Goal: Transaction & Acquisition: Purchase product/service

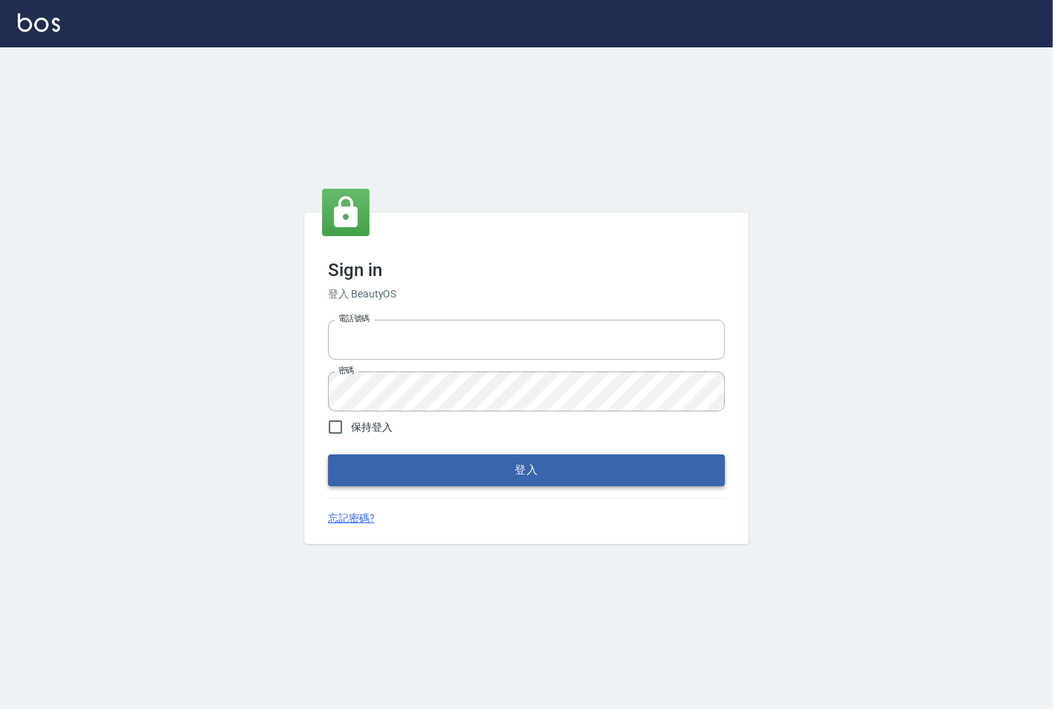
type input "25331148"
click at [563, 465] on button "登入" at bounding box center [526, 470] width 397 height 31
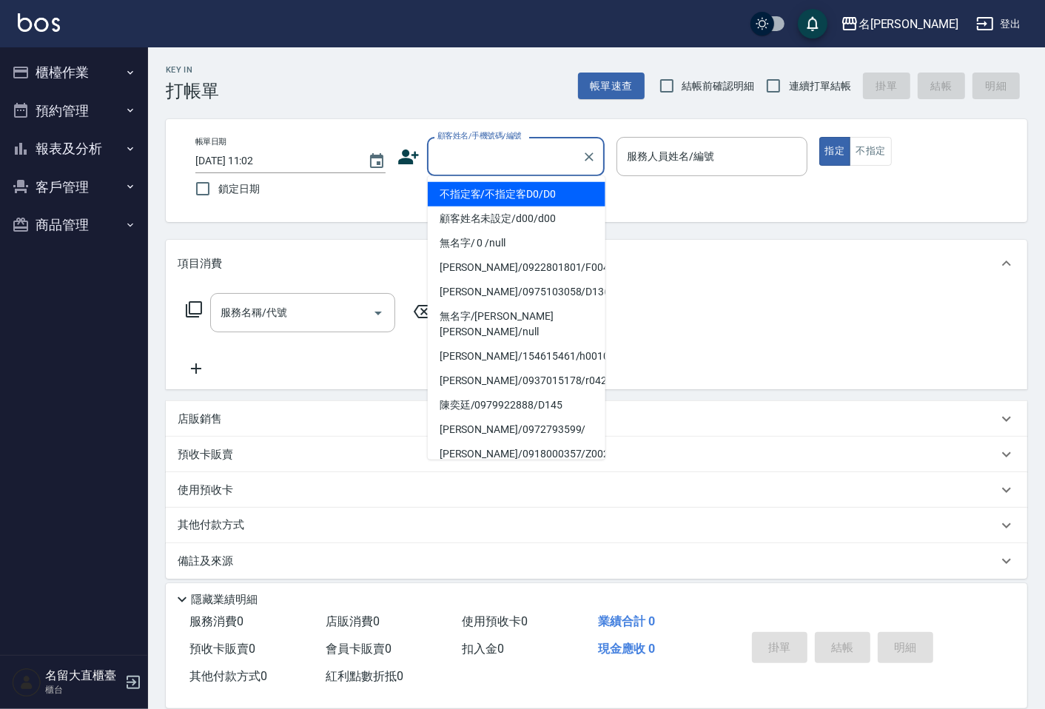
click at [515, 167] on input "顧客姓名/手機號碼/編號" at bounding box center [505, 157] width 142 height 26
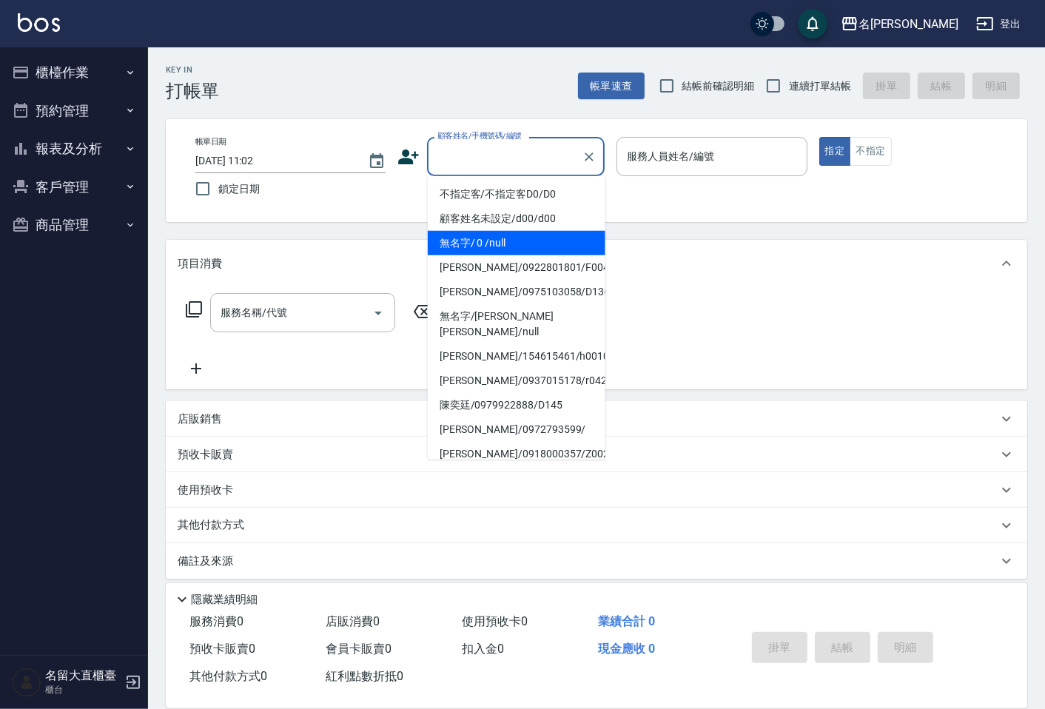
click at [516, 241] on li "無名字/ 0 /null" at bounding box center [517, 243] width 178 height 24
type input "無名字/ 0 /null"
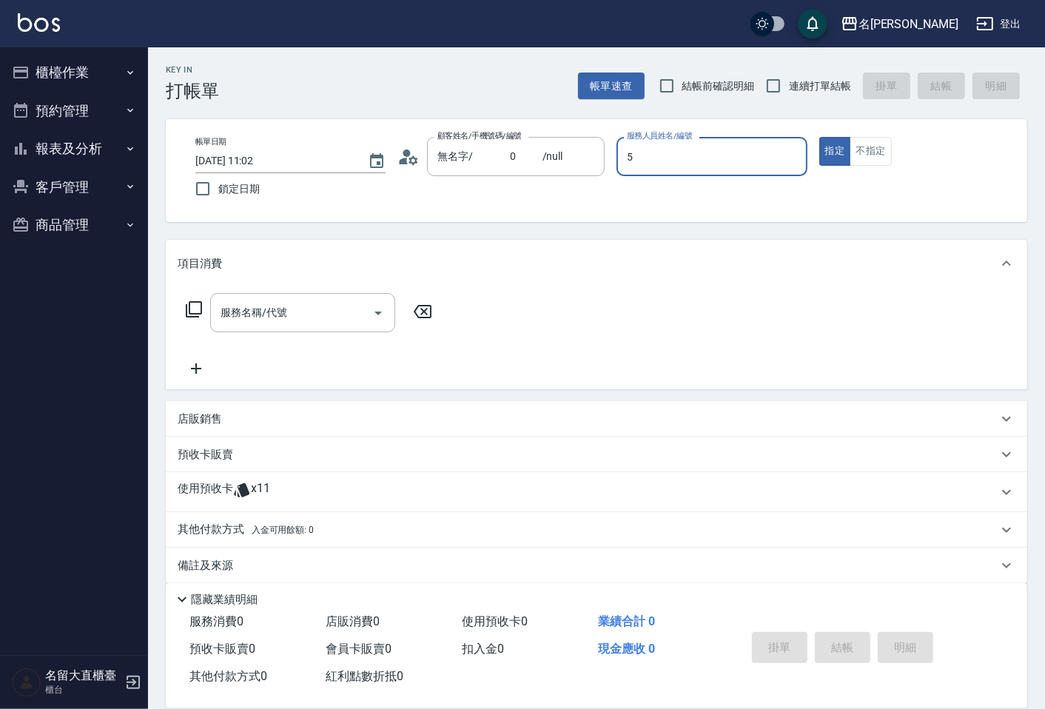
type input "[PERSON_NAME]-5"
type button "true"
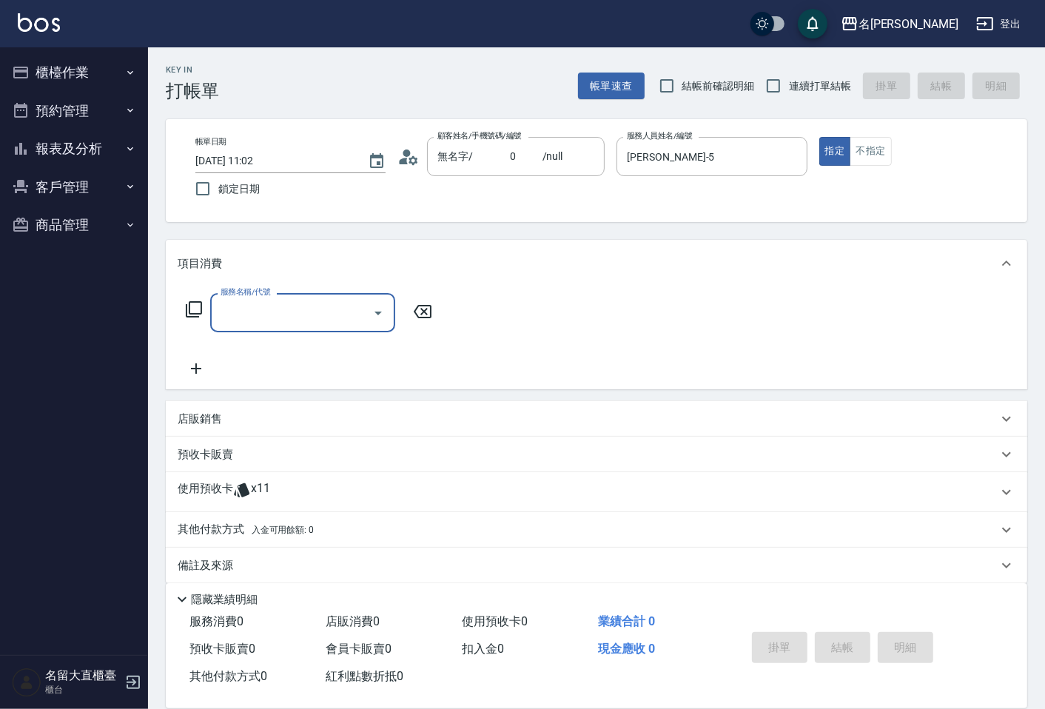
type input "5"
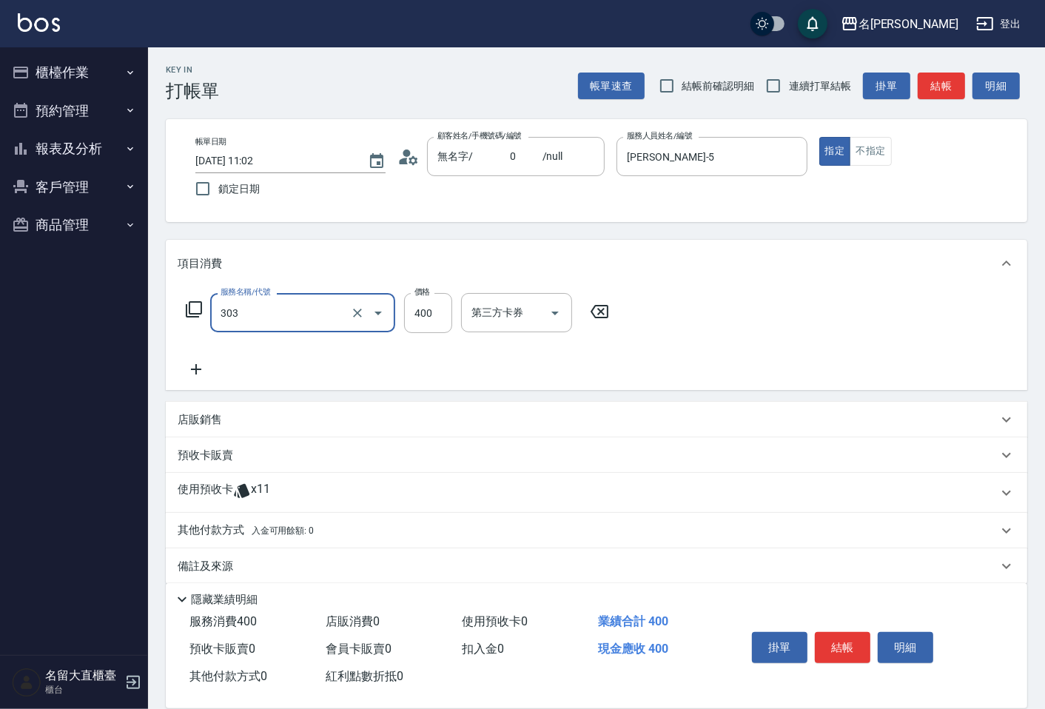
type input "剪髮(C級)(303)"
type input "300"
click at [767, 90] on input "連續打單結帳" at bounding box center [773, 85] width 31 height 31
checkbox input "true"
click at [934, 81] on button "結帳" at bounding box center [941, 86] width 47 height 27
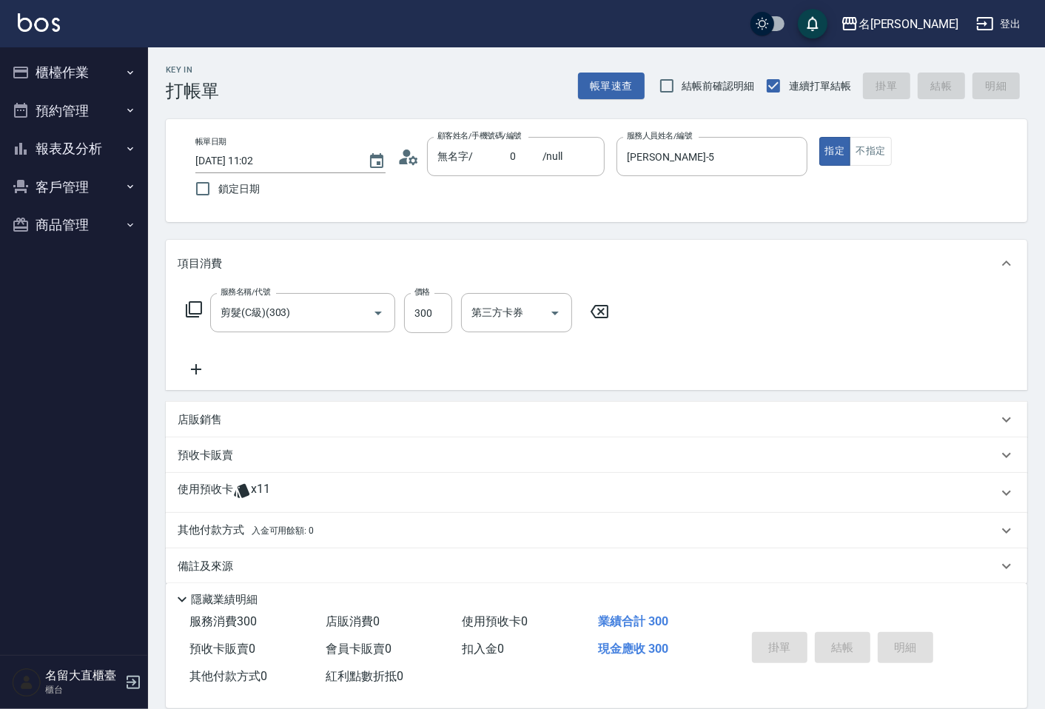
type input "[DATE] 11:24"
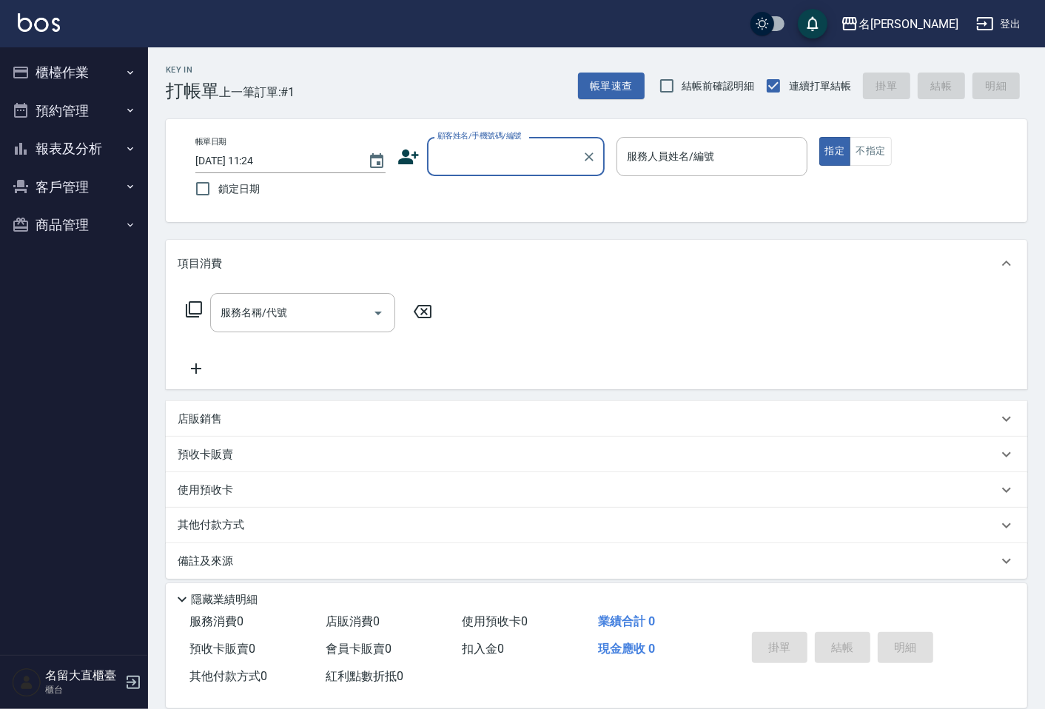
click at [515, 151] on input "顧客姓名/手機號碼/編號" at bounding box center [505, 157] width 142 height 26
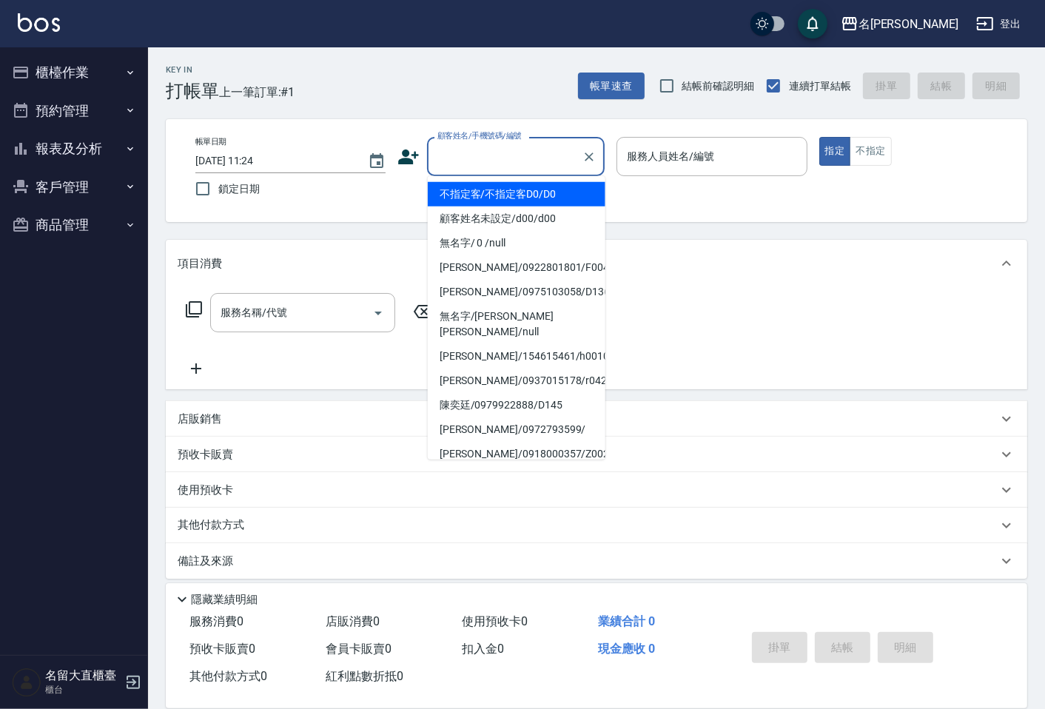
click at [512, 191] on li "不指定客/不指定客D0/D0" at bounding box center [517, 194] width 178 height 24
type input "不指定客/不指定客D0/D0"
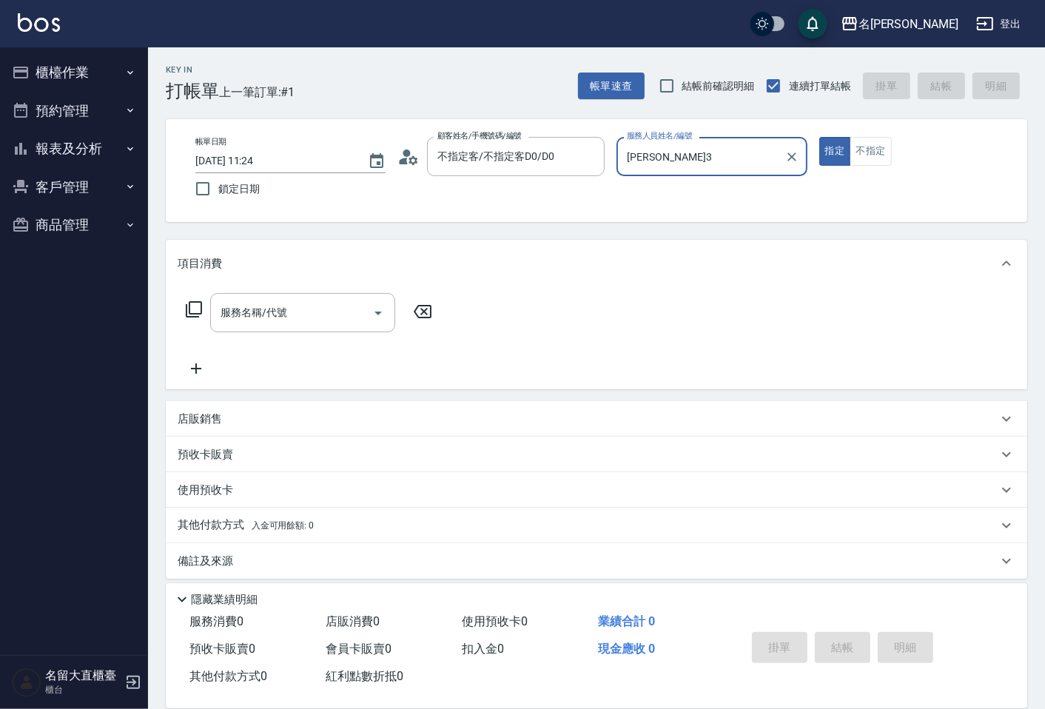
click at [637, 161] on input "[PERSON_NAME]3" at bounding box center [700, 157] width 155 height 26
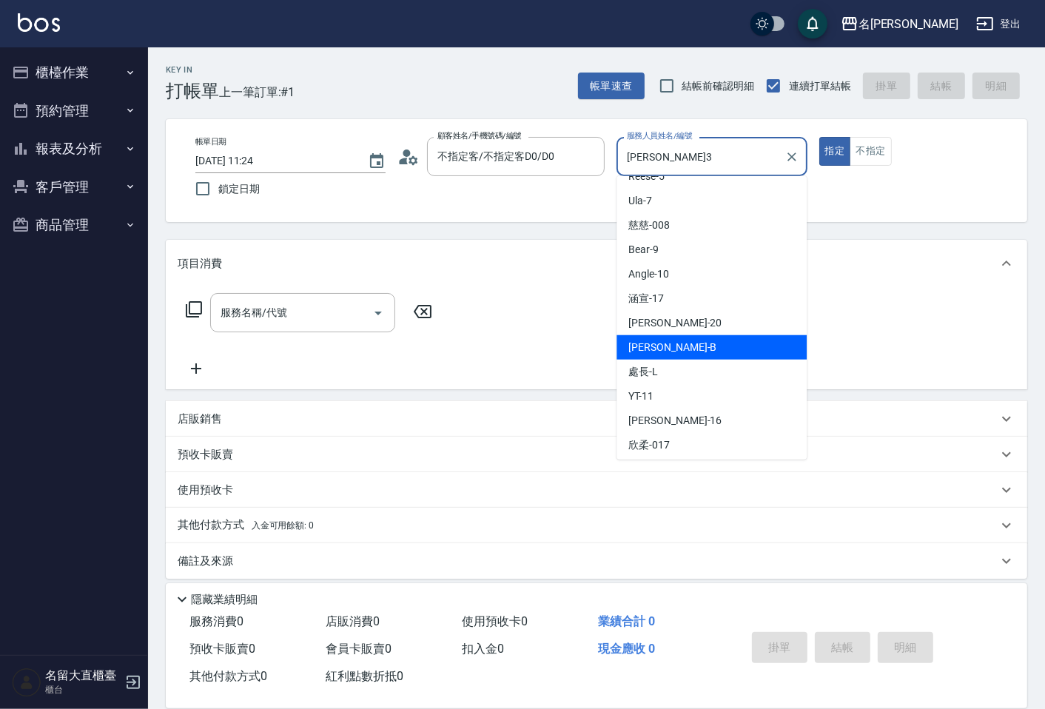
scroll to position [216, 0]
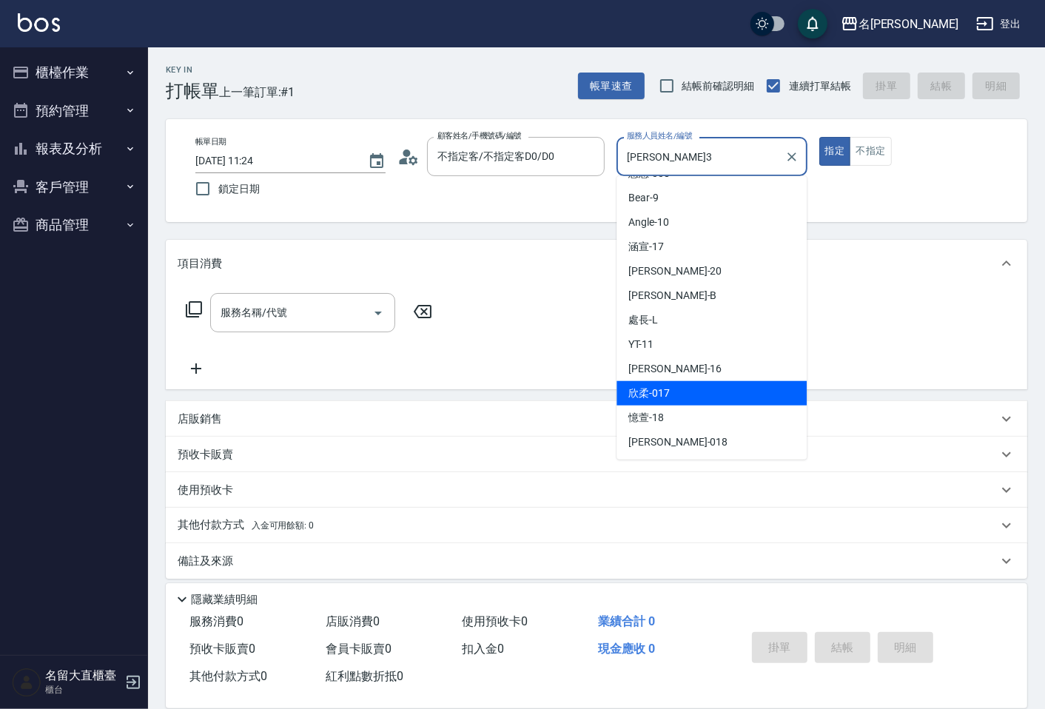
click at [646, 402] on div "欣柔 -017" at bounding box center [712, 393] width 190 height 24
type input "欣柔-017"
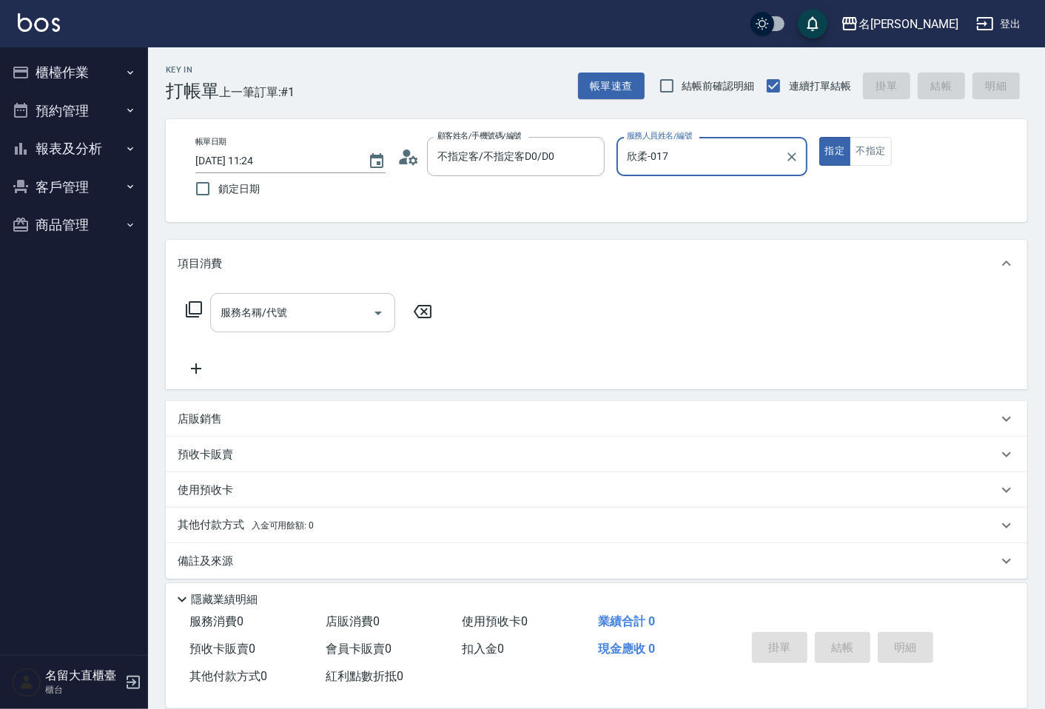
click at [280, 308] on input "服務名稱/代號" at bounding box center [292, 313] width 150 height 26
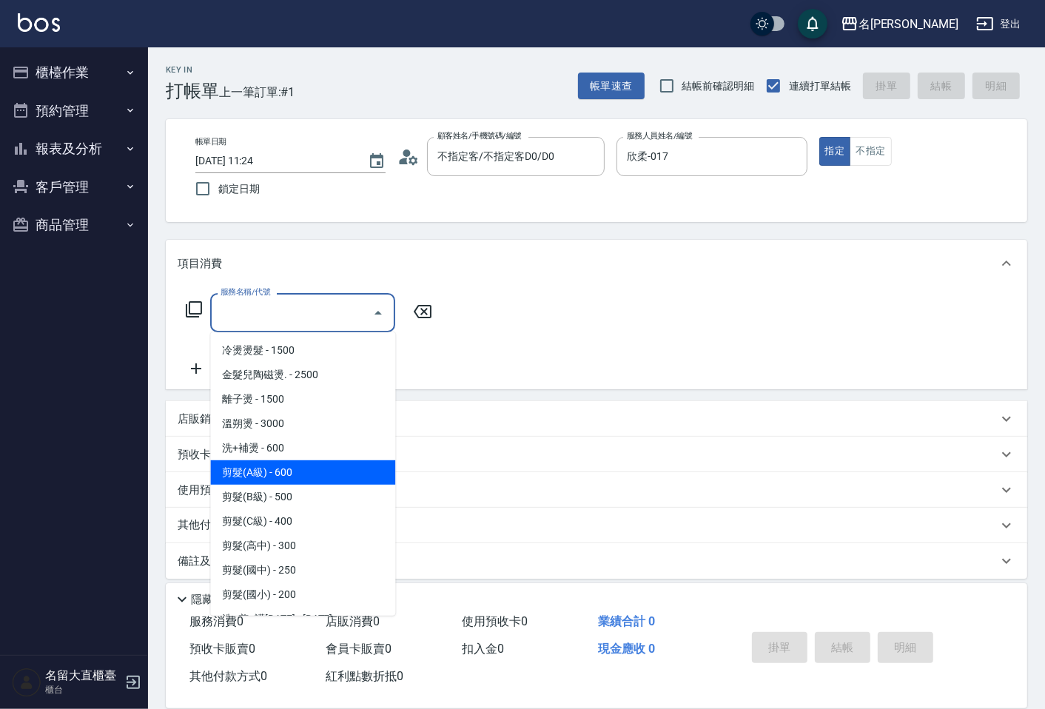
click at [261, 478] on span "剪髮(A級) - 600" at bounding box center [302, 473] width 185 height 24
type input "剪髮(A級)(301)"
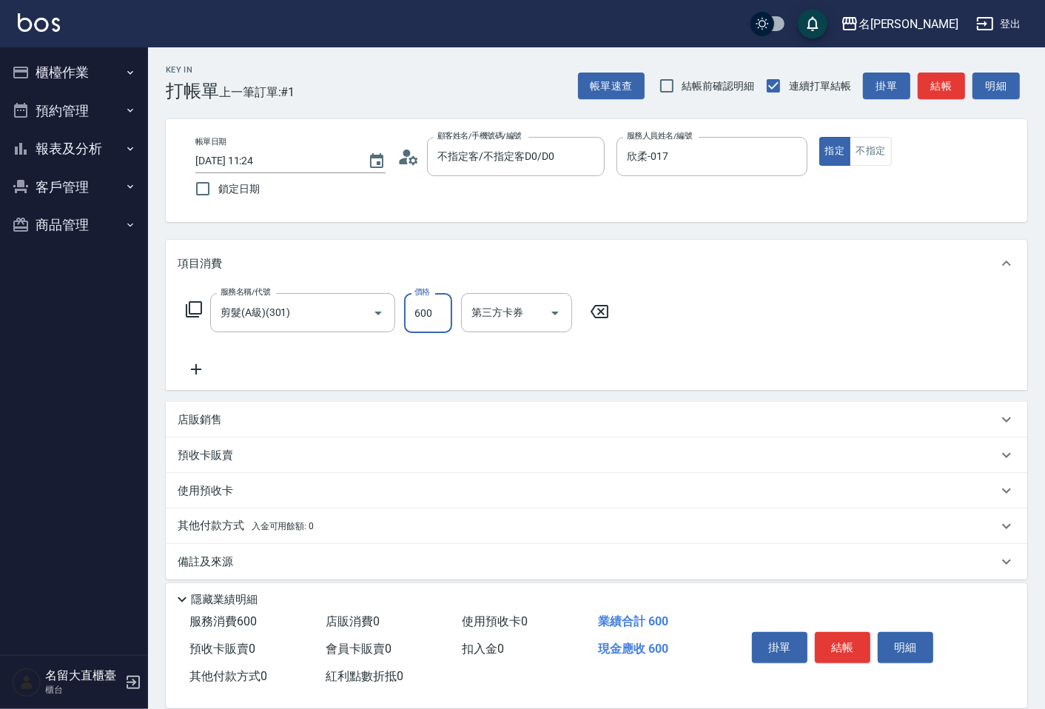
click at [438, 331] on input "600" at bounding box center [428, 313] width 48 height 40
type input "150"
drag, startPoint x: 859, startPoint y: 154, endPoint x: 859, endPoint y: 164, distance: 9.6
click at [859, 154] on button "不指定" at bounding box center [870, 151] width 41 height 29
click at [835, 633] on button "結帳" at bounding box center [843, 647] width 56 height 31
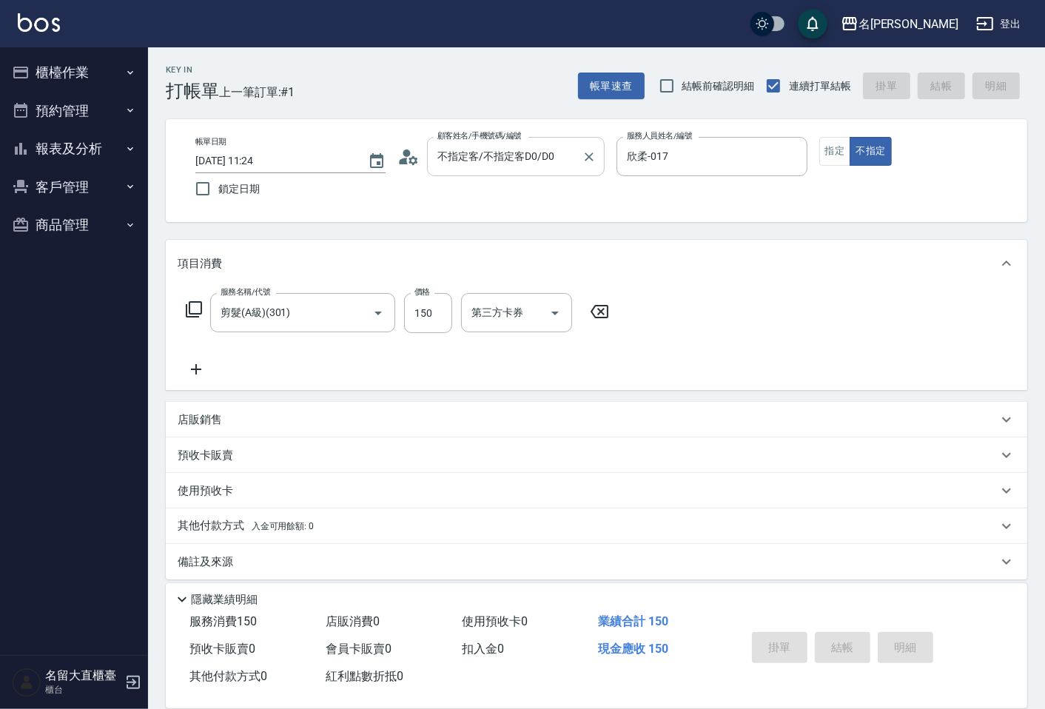
type input "[DATE] 11:52"
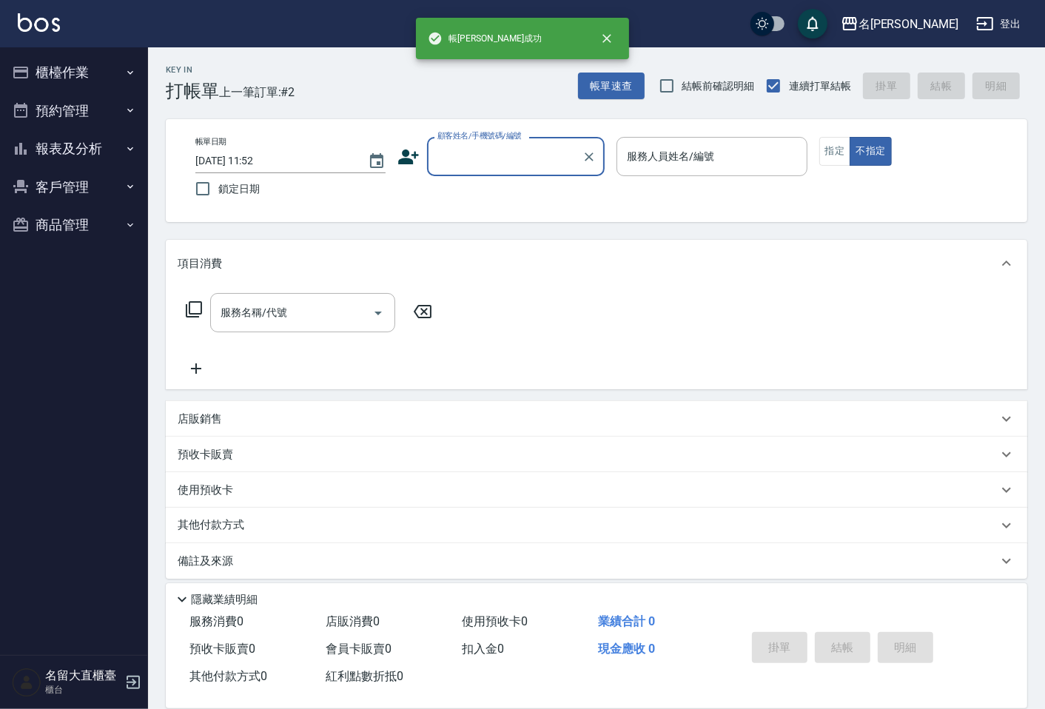
click at [534, 154] on input "顧客姓名/手機號碼/編號" at bounding box center [505, 157] width 142 height 26
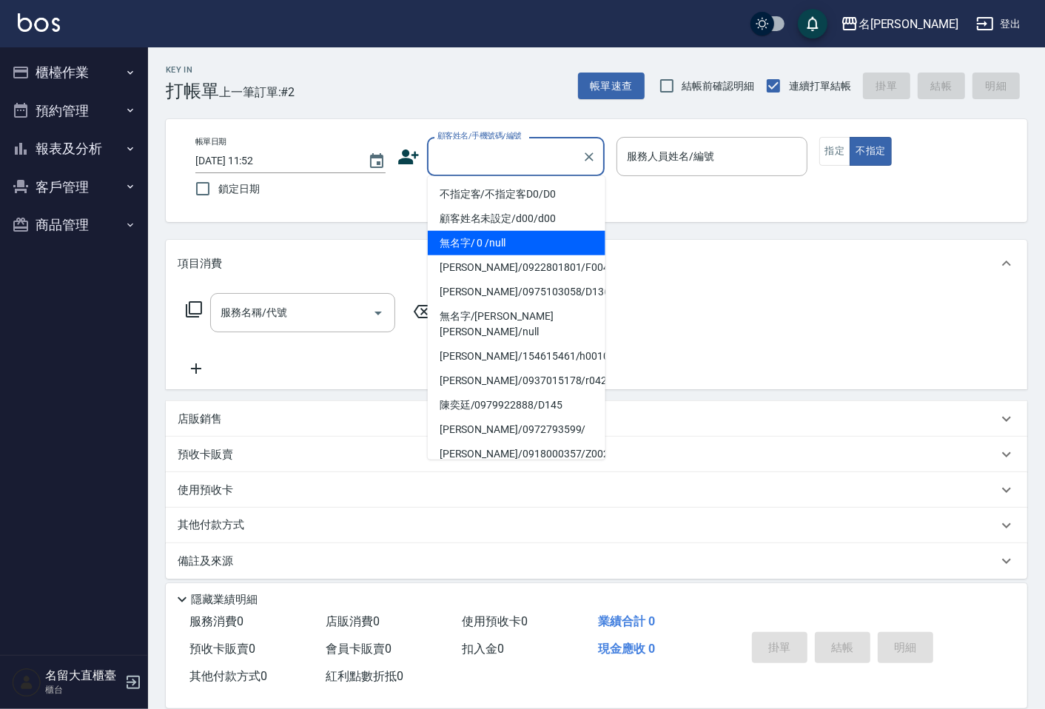
click at [500, 232] on li "無名字/ 0 /null" at bounding box center [517, 243] width 178 height 24
type input "無名字/ 0 /null"
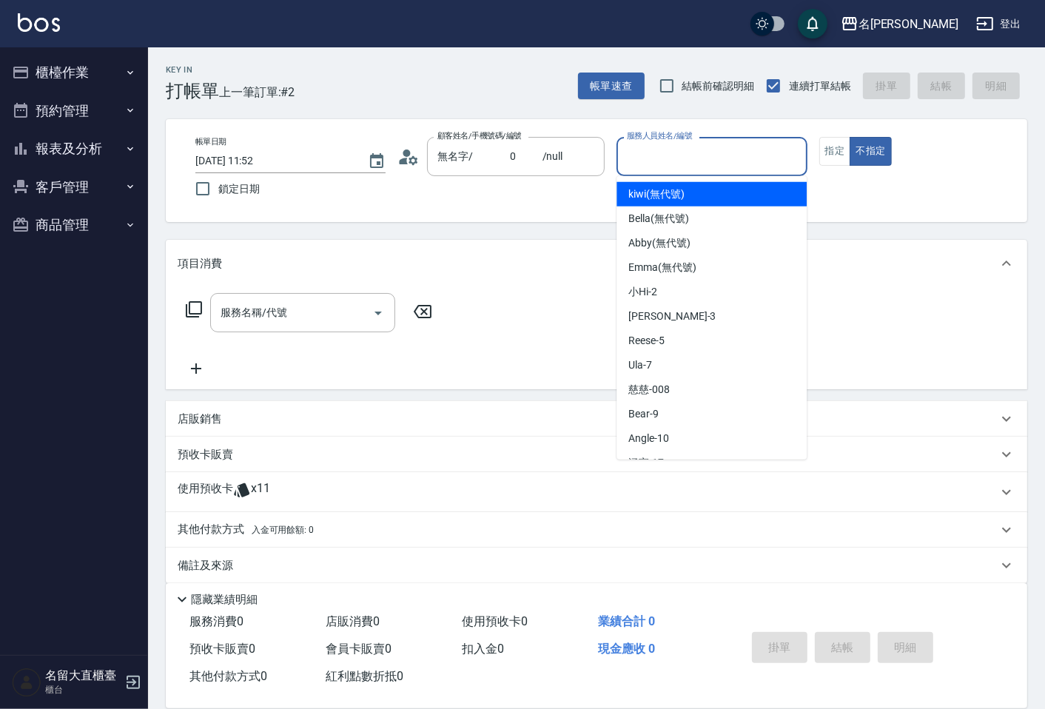
click at [643, 155] on input "服務人員姓名/編號" at bounding box center [711, 157] width 177 height 26
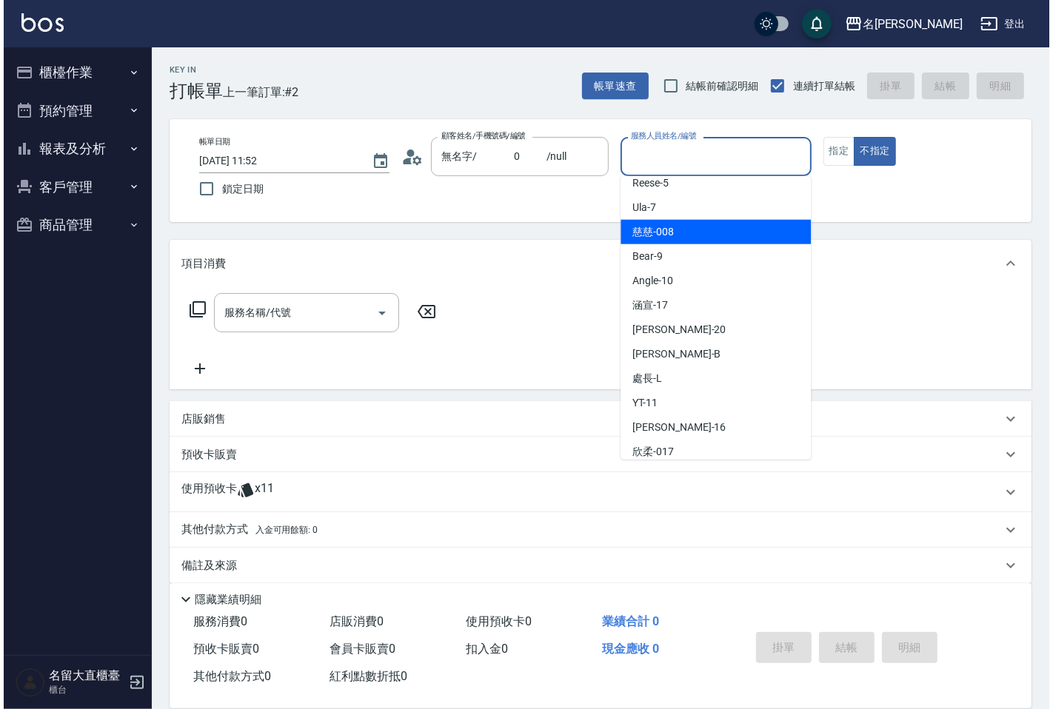
scroll to position [164, 0]
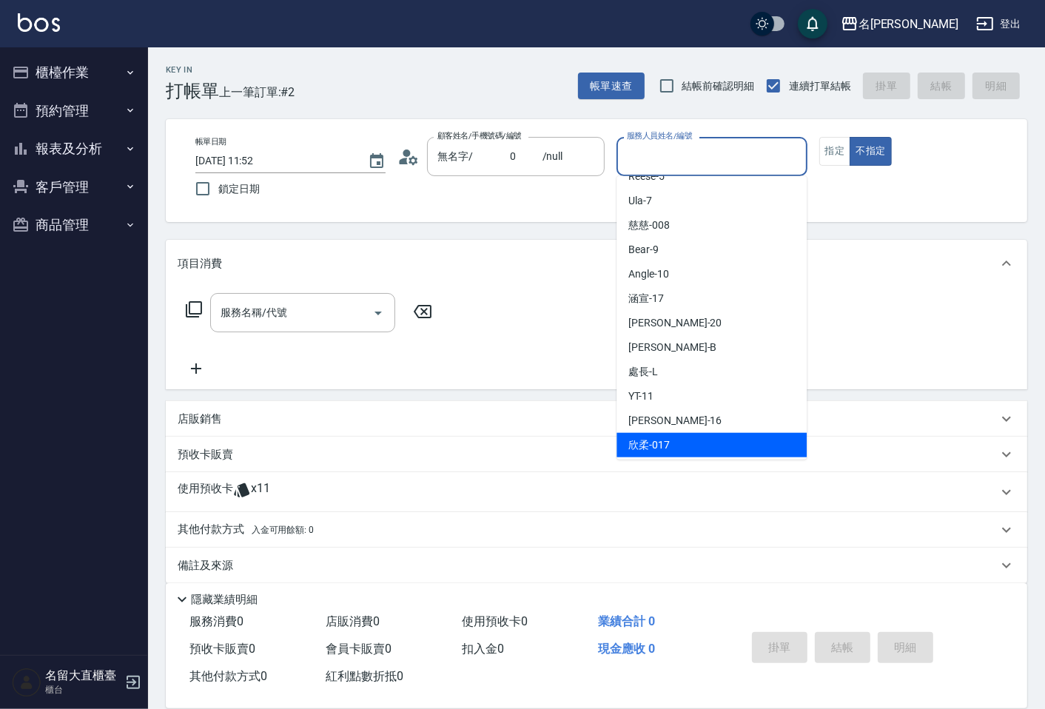
click at [655, 438] on span "欣柔 -017" at bounding box center [649, 446] width 41 height 16
type input "欣柔-017"
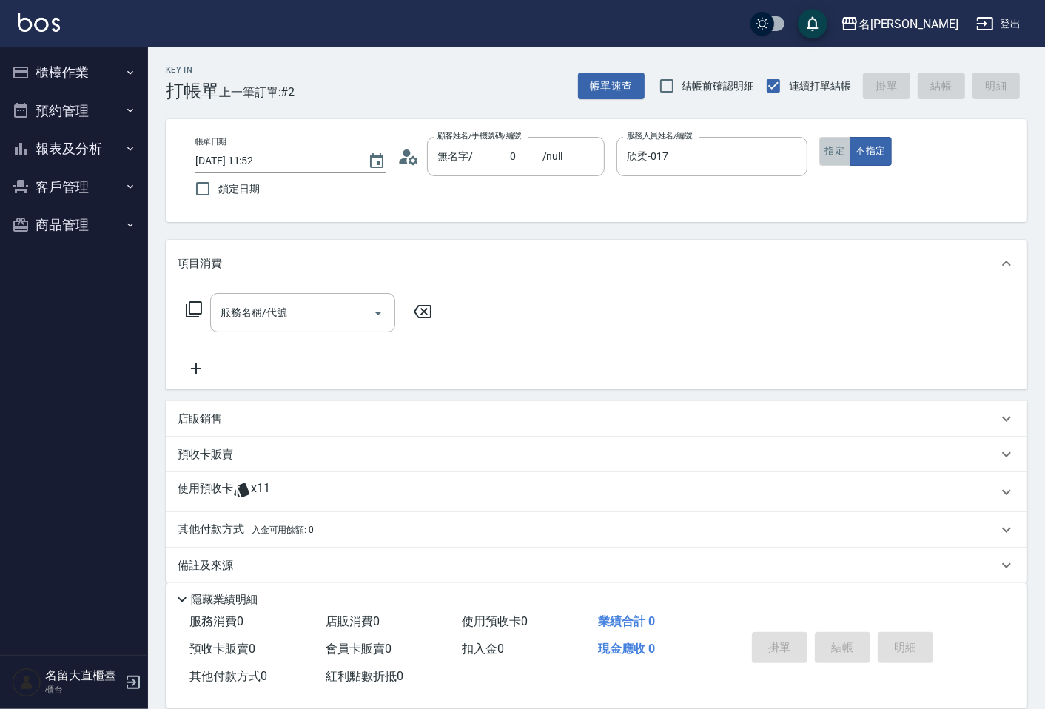
click at [840, 141] on button "指定" at bounding box center [836, 151] width 32 height 29
click at [320, 327] on div "服務名稱/代號" at bounding box center [302, 312] width 185 height 39
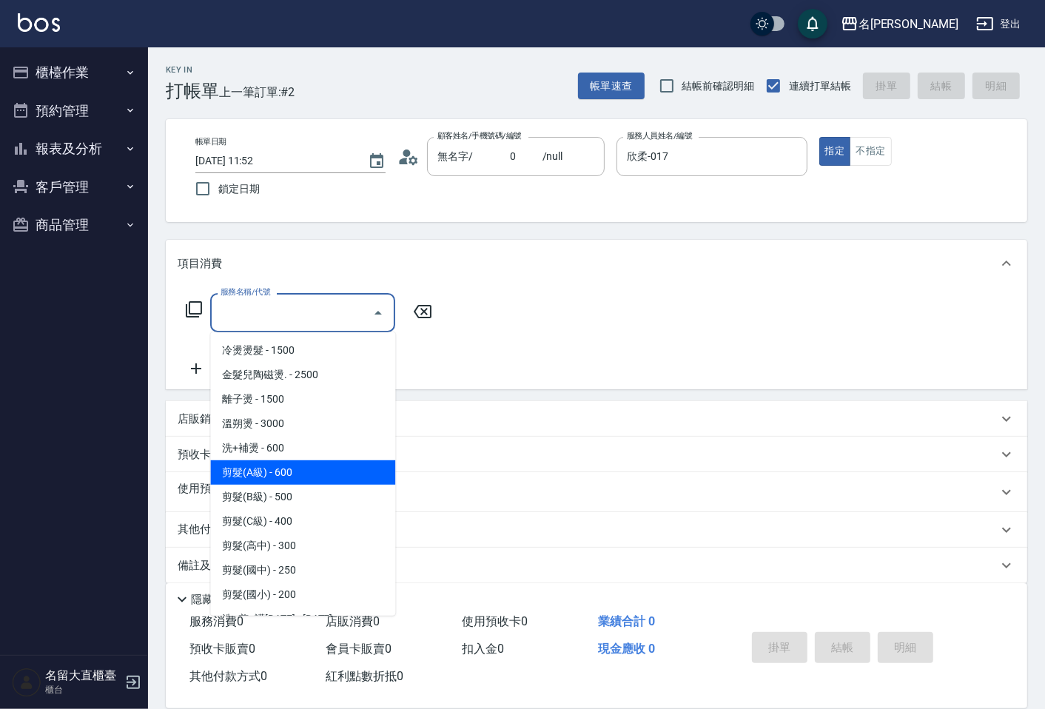
click at [298, 479] on span "剪髮(A級) - 600" at bounding box center [302, 473] width 185 height 24
type input "剪髮(A級)(301)"
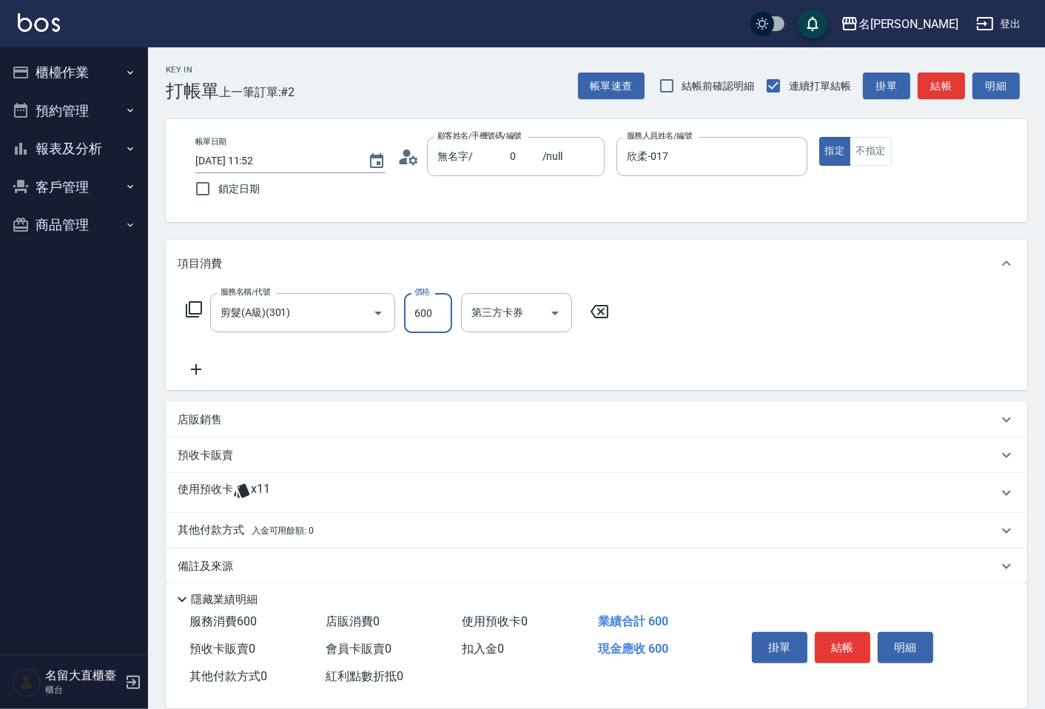
click at [425, 330] on input "600" at bounding box center [428, 313] width 48 height 40
type input "150"
click at [823, 632] on button "結帳" at bounding box center [843, 647] width 56 height 31
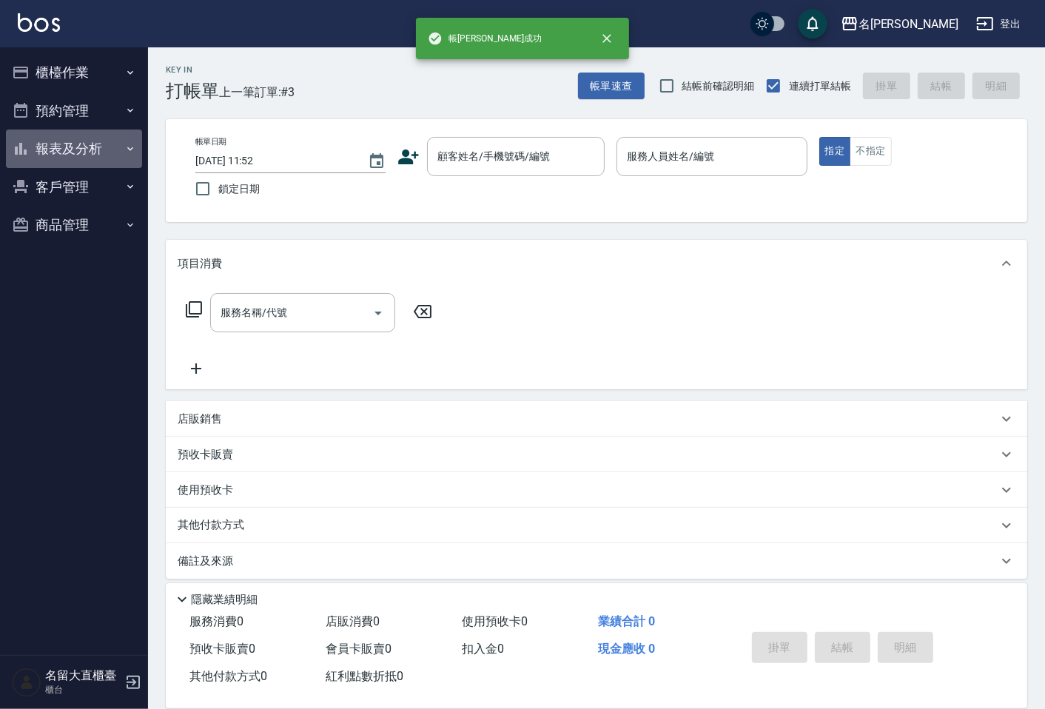
click at [59, 152] on button "報表及分析" at bounding box center [74, 149] width 136 height 39
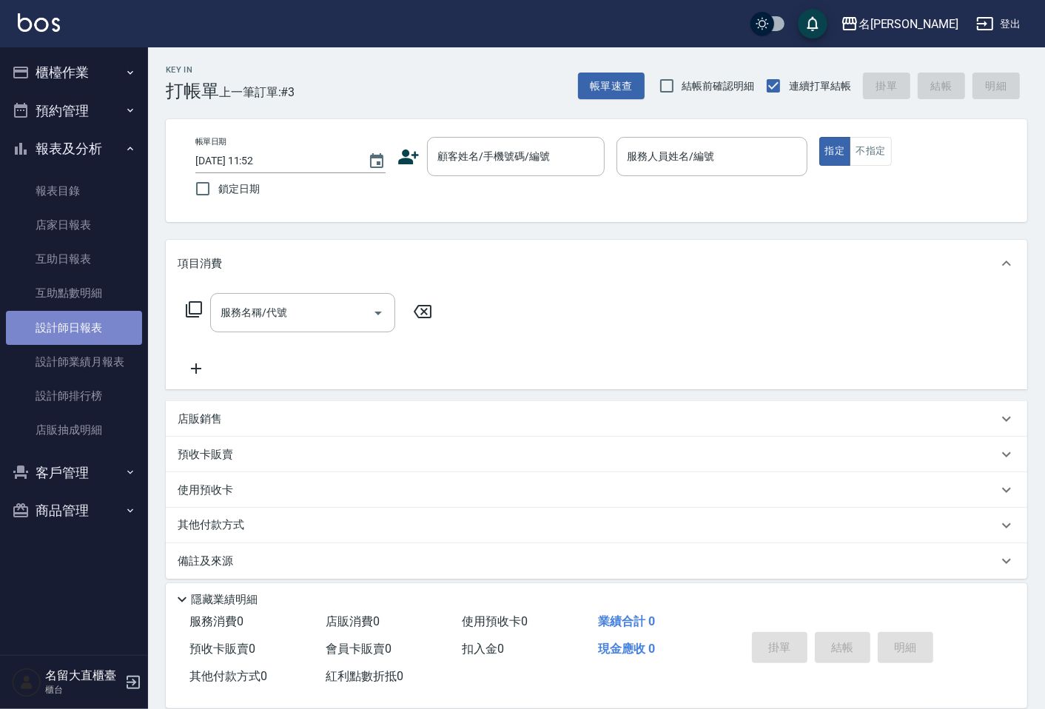
click at [61, 334] on link "設計師日報表" at bounding box center [74, 328] width 136 height 34
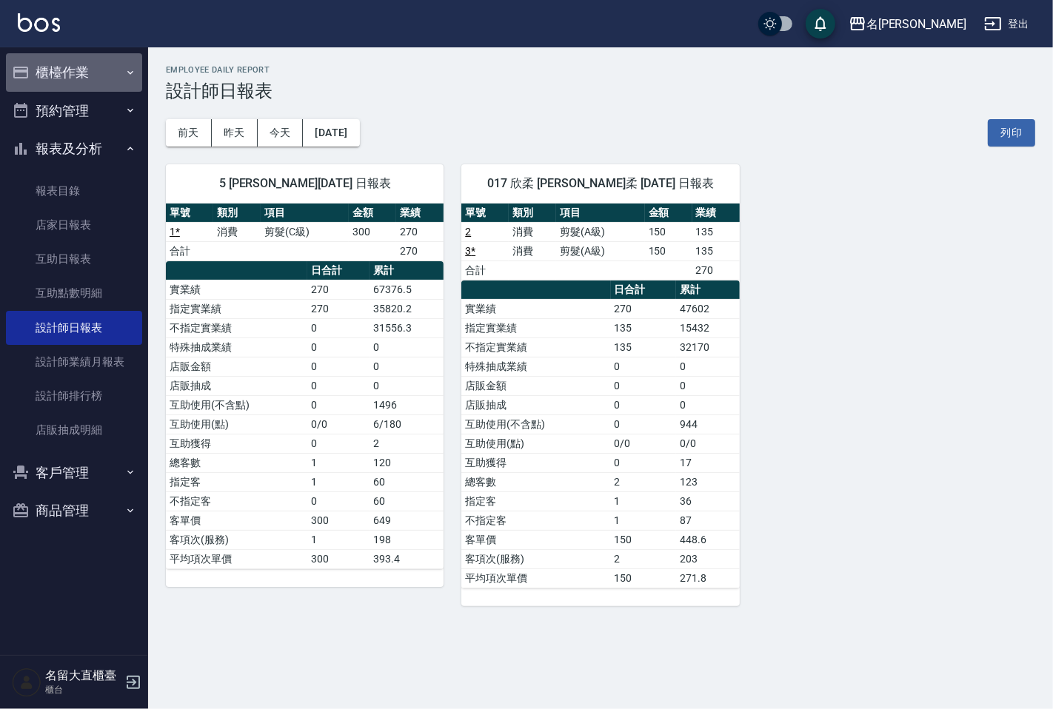
drag, startPoint x: 84, startPoint y: 68, endPoint x: 80, endPoint y: 124, distance: 56.4
click at [81, 70] on button "櫃檯作業" at bounding box center [74, 72] width 136 height 39
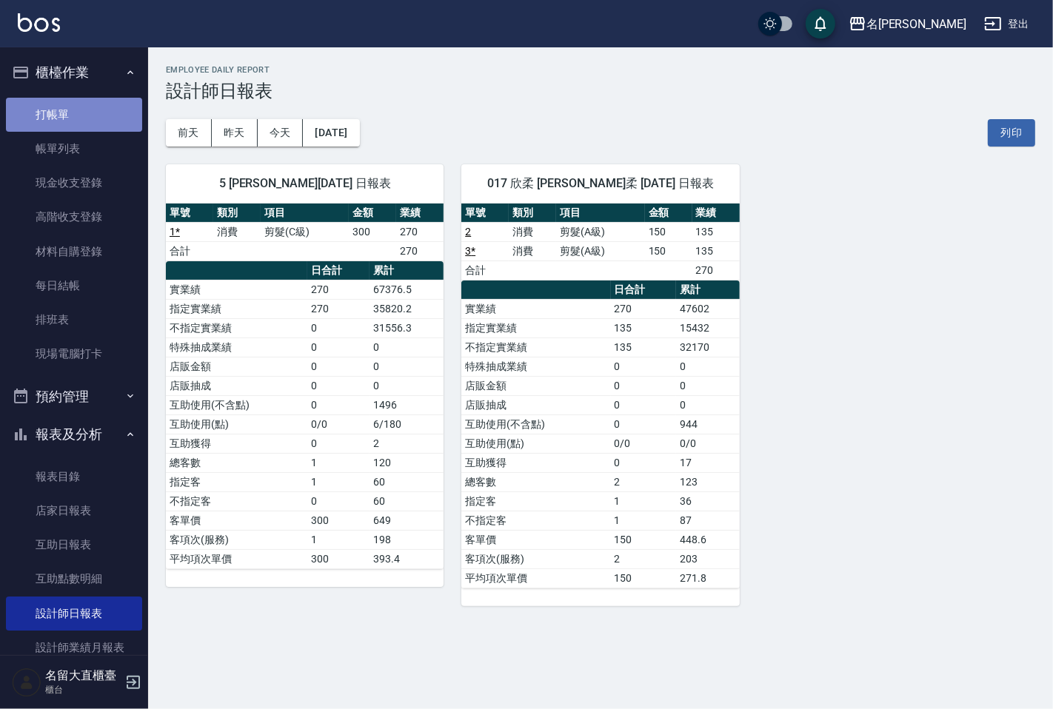
click at [86, 104] on link "打帳單" at bounding box center [74, 115] width 136 height 34
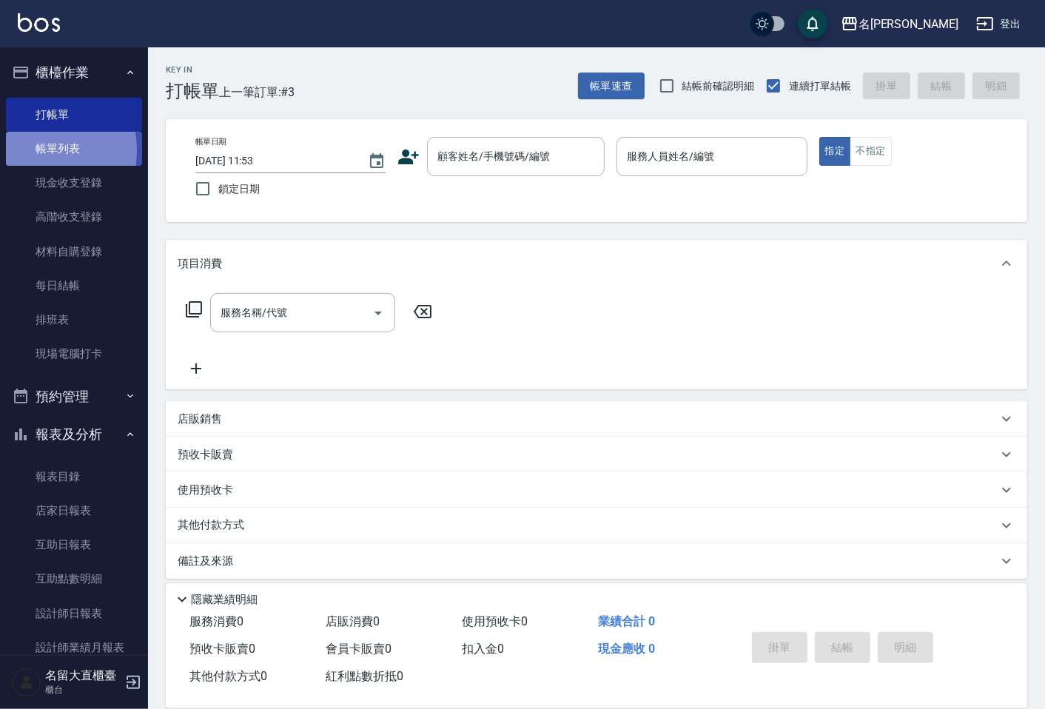
click at [19, 150] on link "帳單列表" at bounding box center [74, 149] width 136 height 34
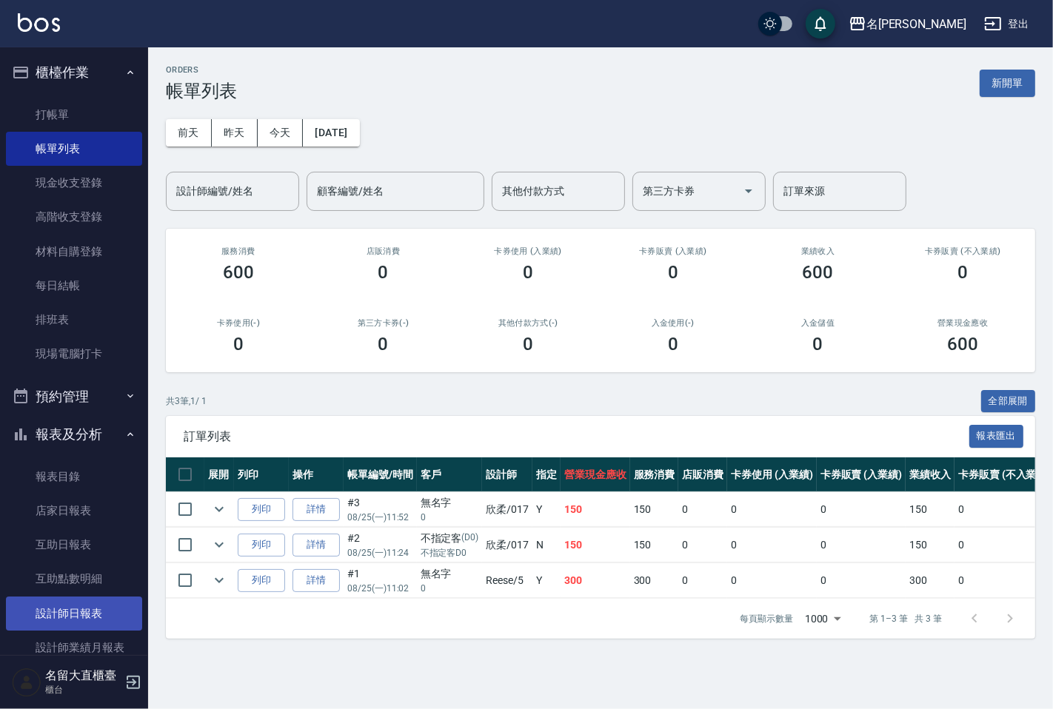
scroll to position [82, 0]
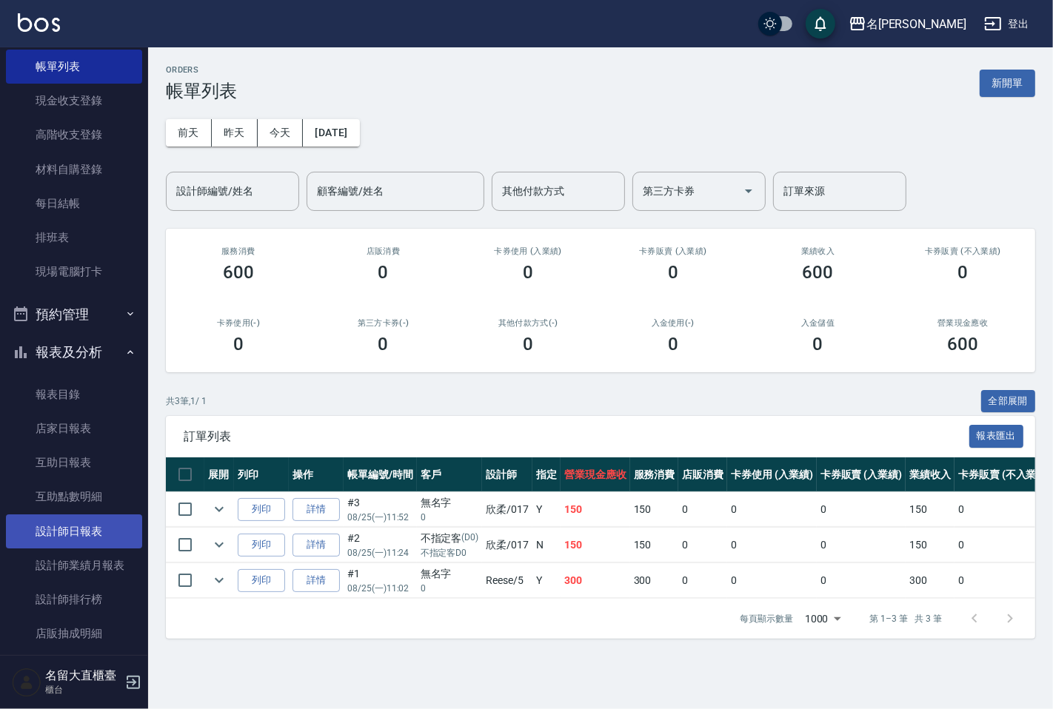
click at [73, 541] on link "設計師日報表" at bounding box center [74, 532] width 136 height 34
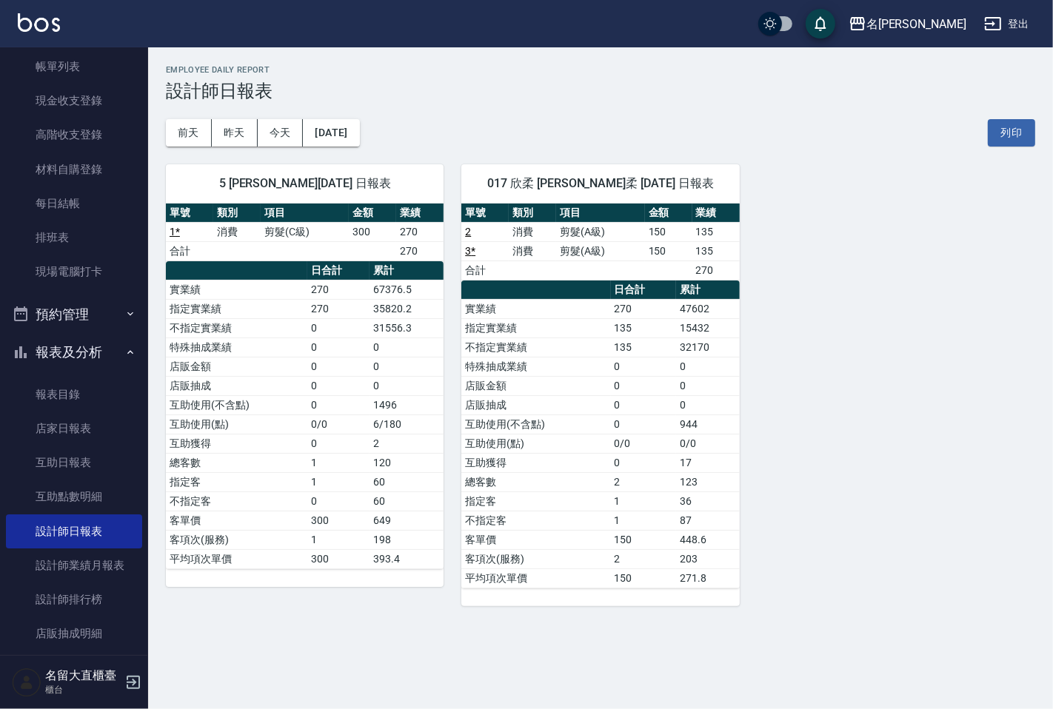
drag, startPoint x: 392, startPoint y: 380, endPoint x: 304, endPoint y: 383, distance: 88.2
click at [388, 379] on td "0" at bounding box center [406, 385] width 74 height 19
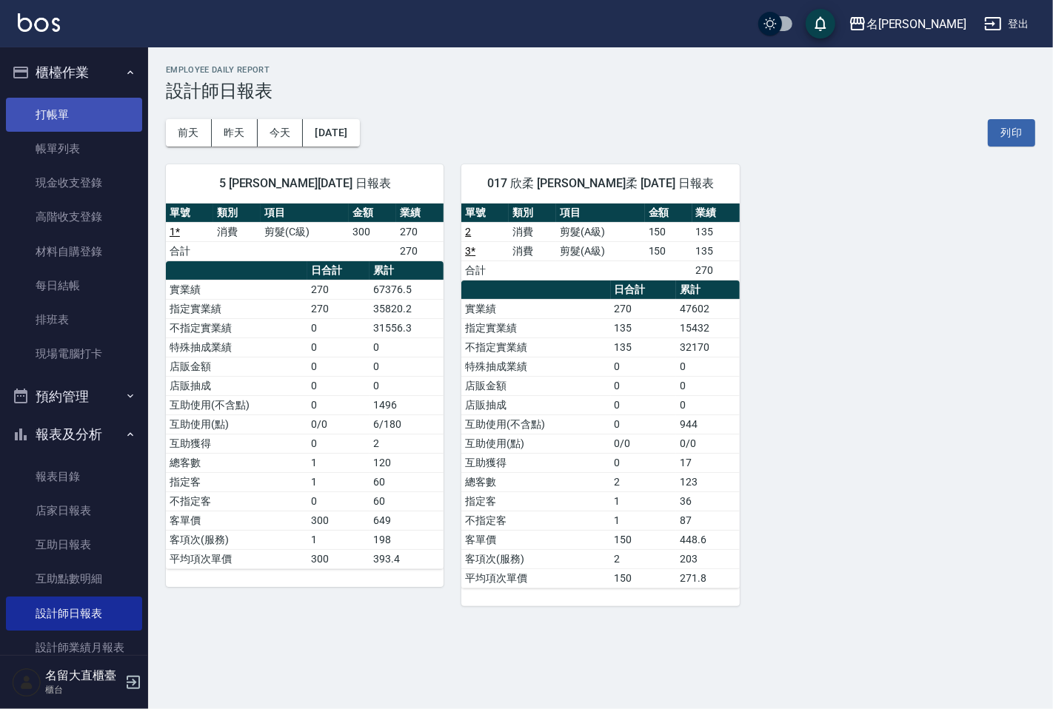
click at [110, 116] on link "打帳單" at bounding box center [74, 115] width 136 height 34
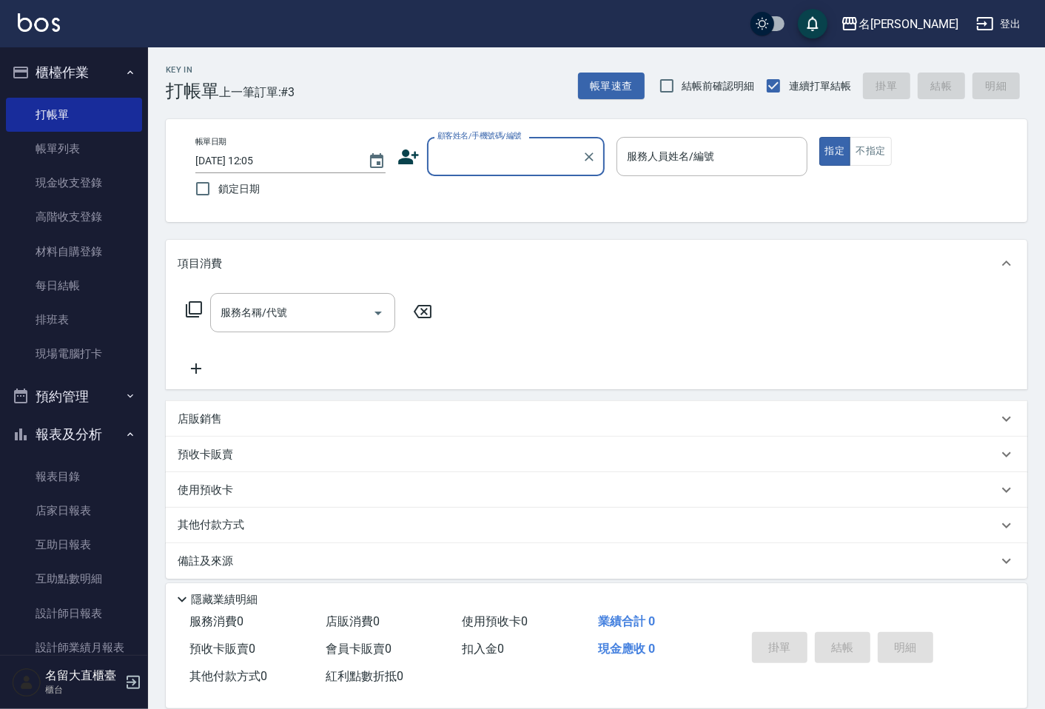
click at [500, 175] on div "顧客姓名/手機號碼/編號" at bounding box center [516, 156] width 178 height 39
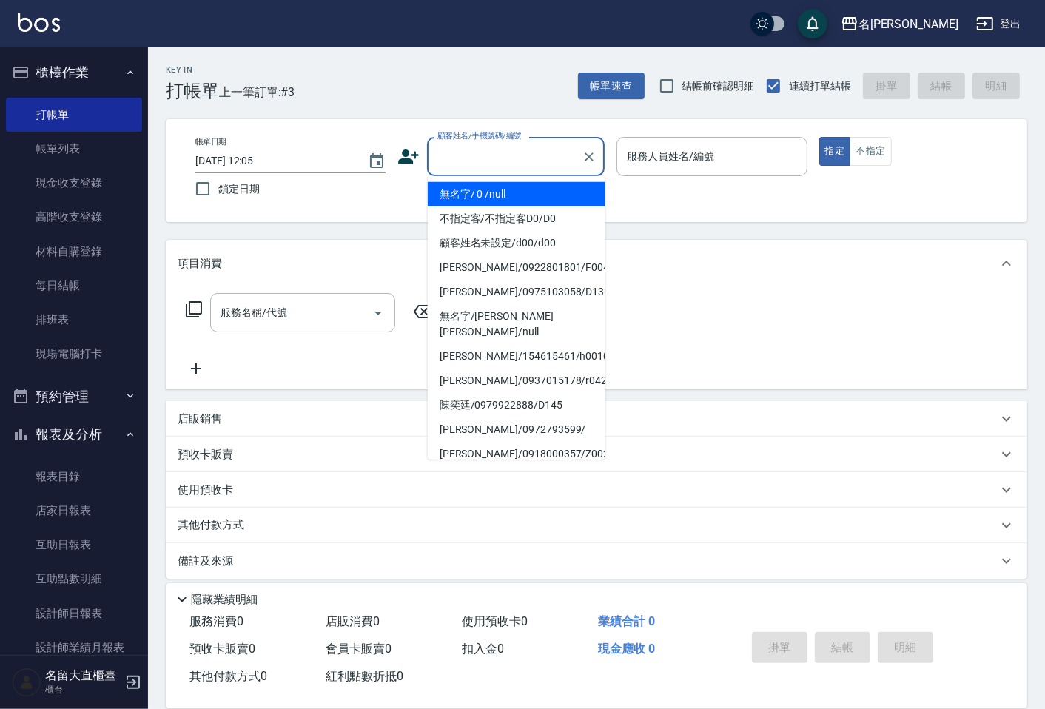
click at [518, 202] on li "無名字/ 0 /null" at bounding box center [517, 194] width 178 height 24
type input "無名字/ 0 /null"
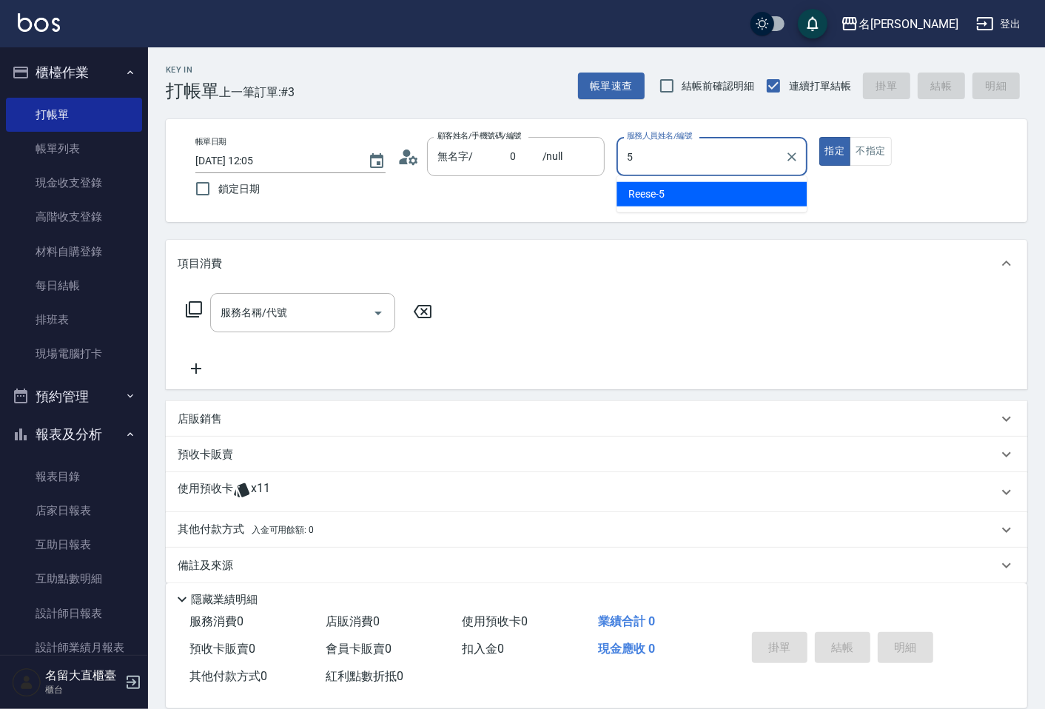
type input "[PERSON_NAME]-5"
type button "true"
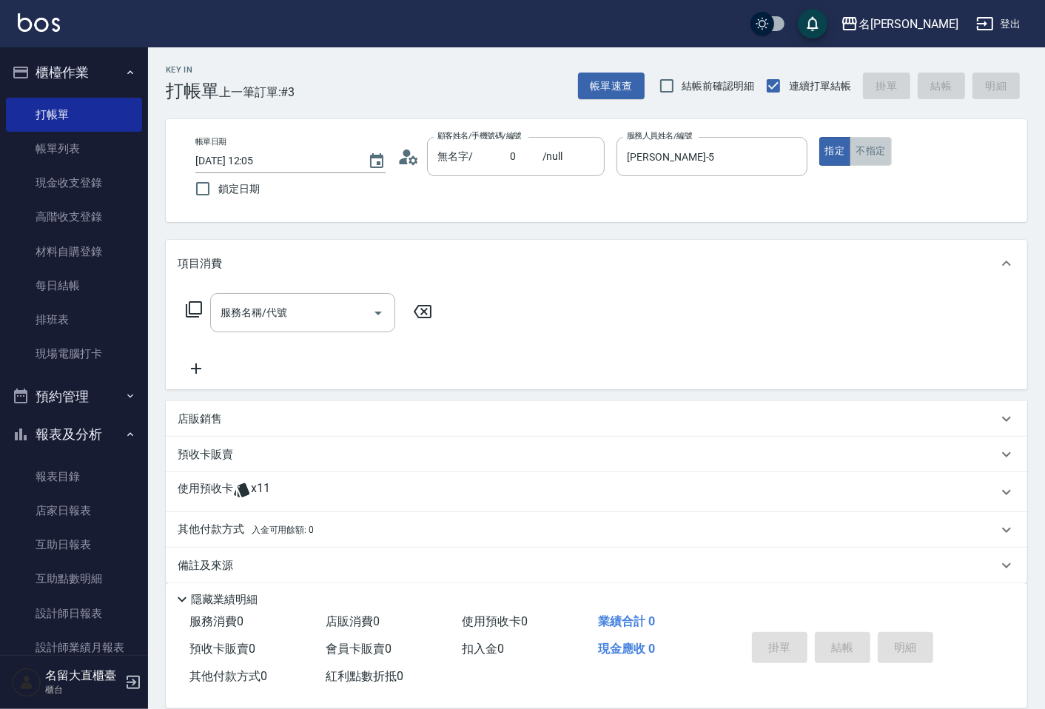
click at [876, 150] on button "不指定" at bounding box center [870, 151] width 41 height 29
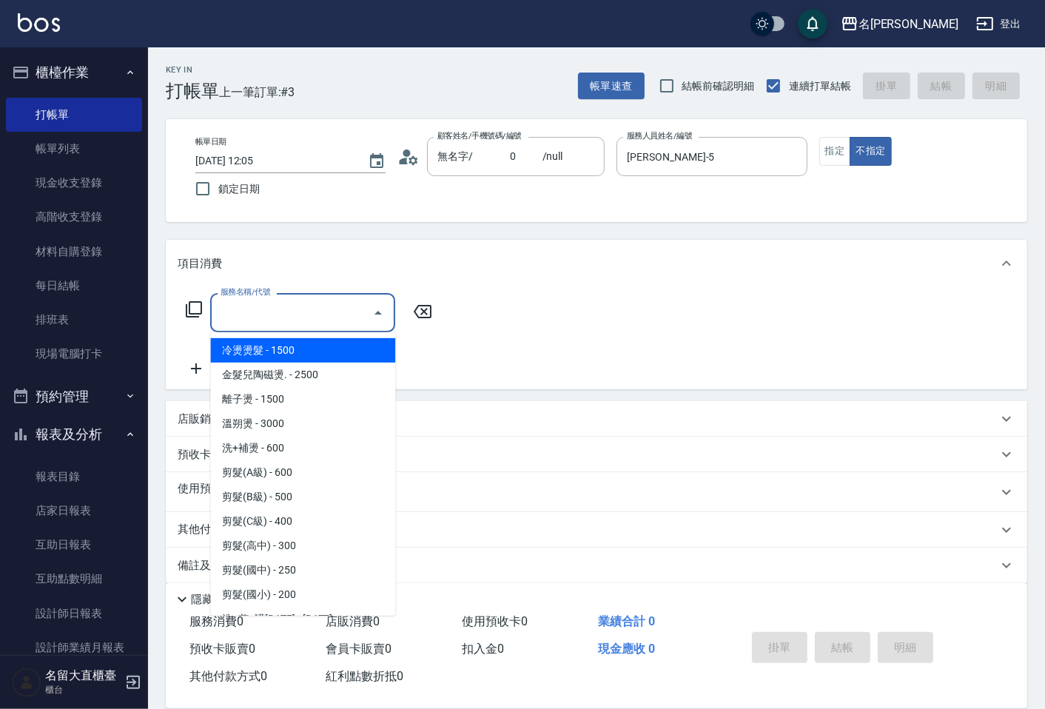
click at [280, 306] on input "服務名稱/代號" at bounding box center [292, 313] width 150 height 26
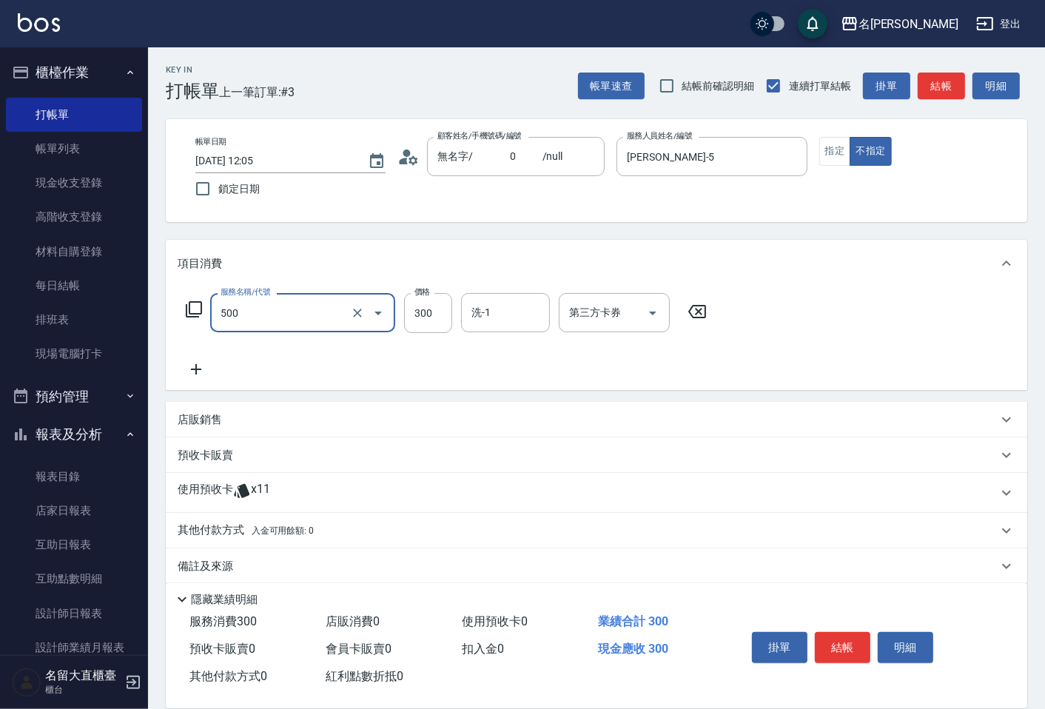
type input "洗髮(500)"
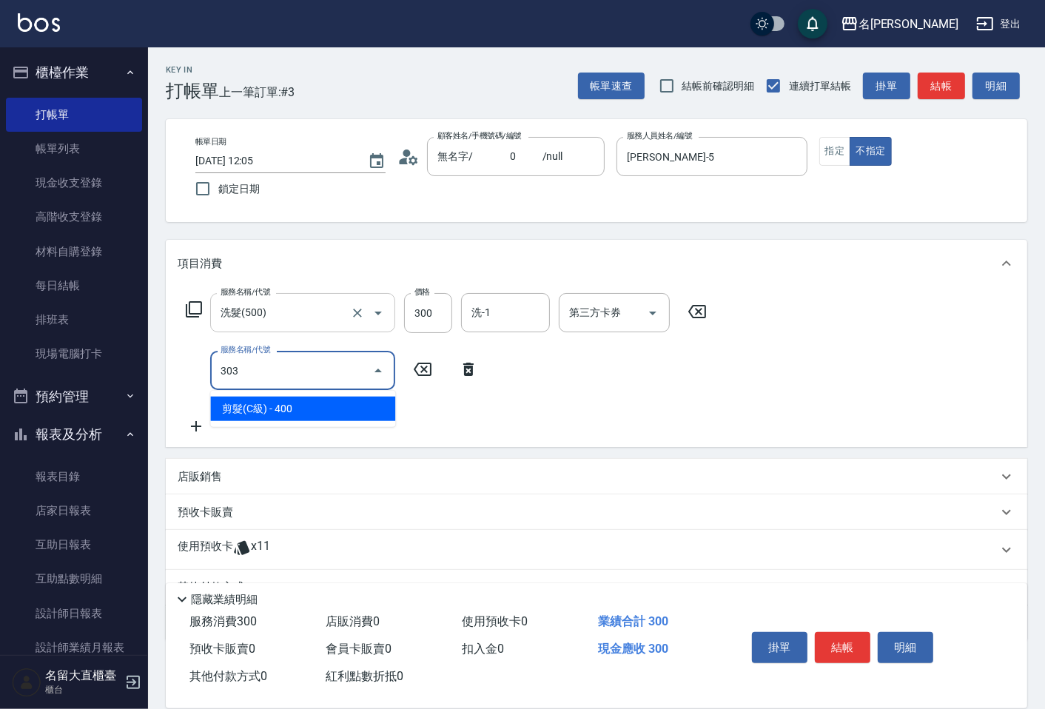
type input "剪髮(C級)(303)"
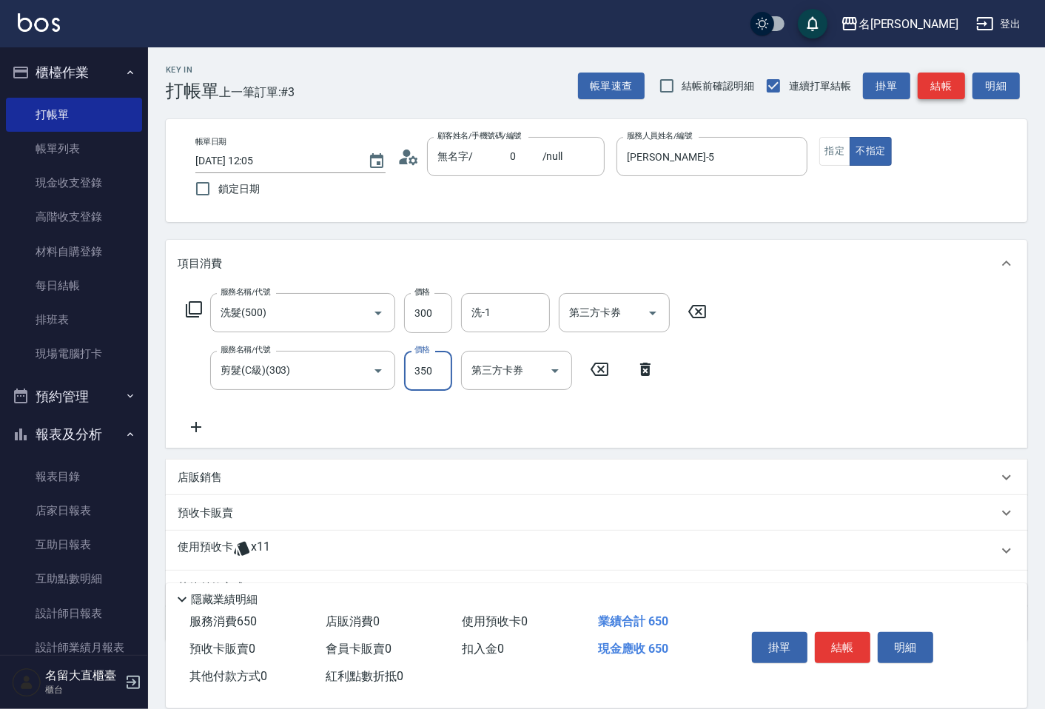
type input "350"
click at [945, 83] on button "結帳" at bounding box center [941, 86] width 47 height 27
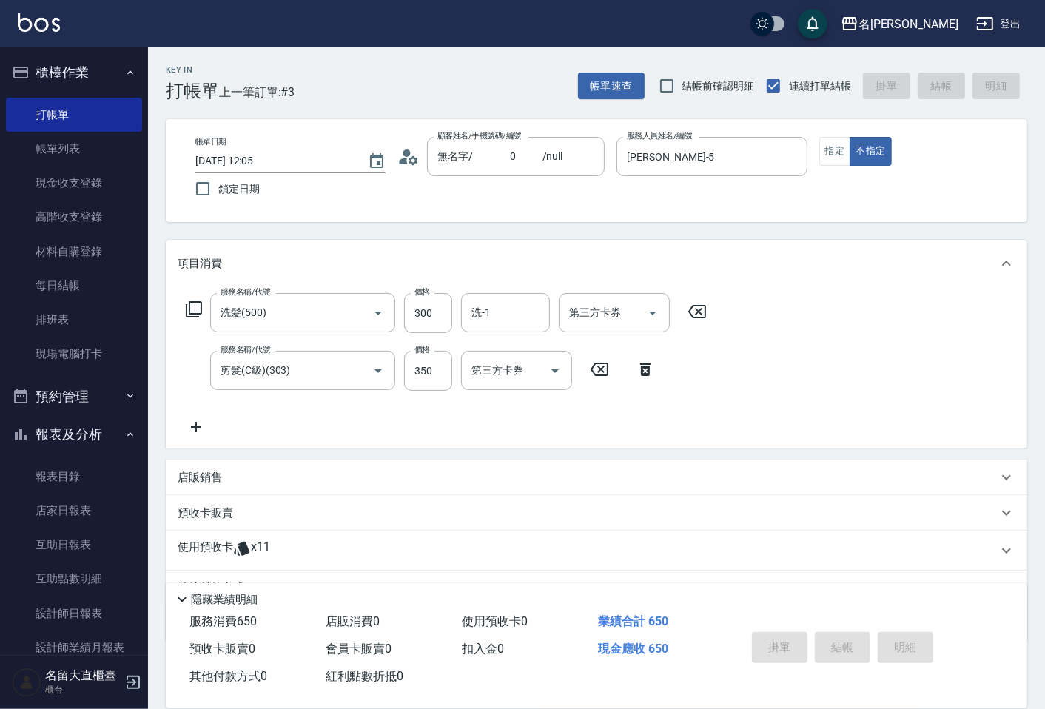
type input "[DATE] 12:06"
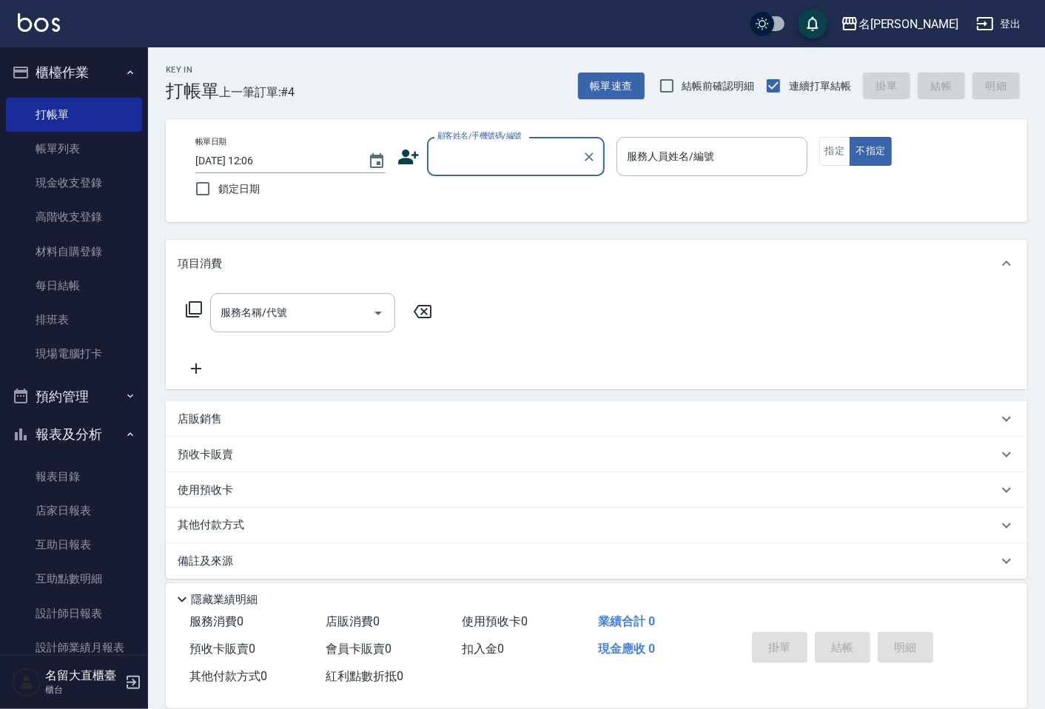
click at [536, 151] on input "顧客姓名/手機號碼/編號" at bounding box center [505, 157] width 142 height 26
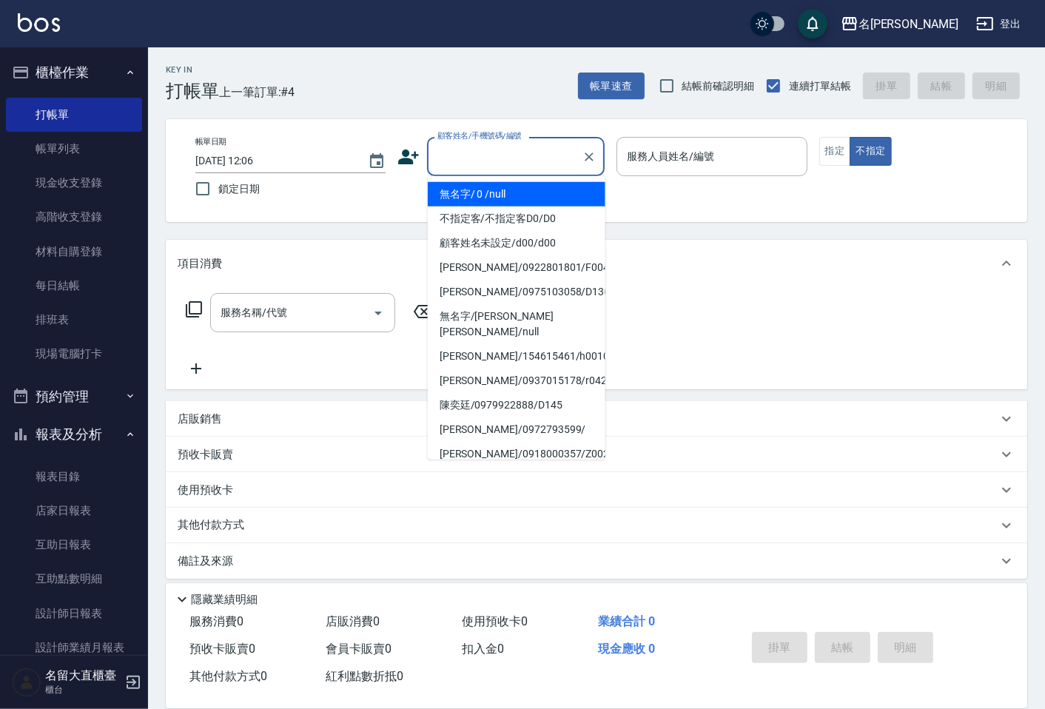
click at [529, 194] on li "無名字/ 0 /null" at bounding box center [517, 194] width 178 height 24
type input "無名字/ 0 /null"
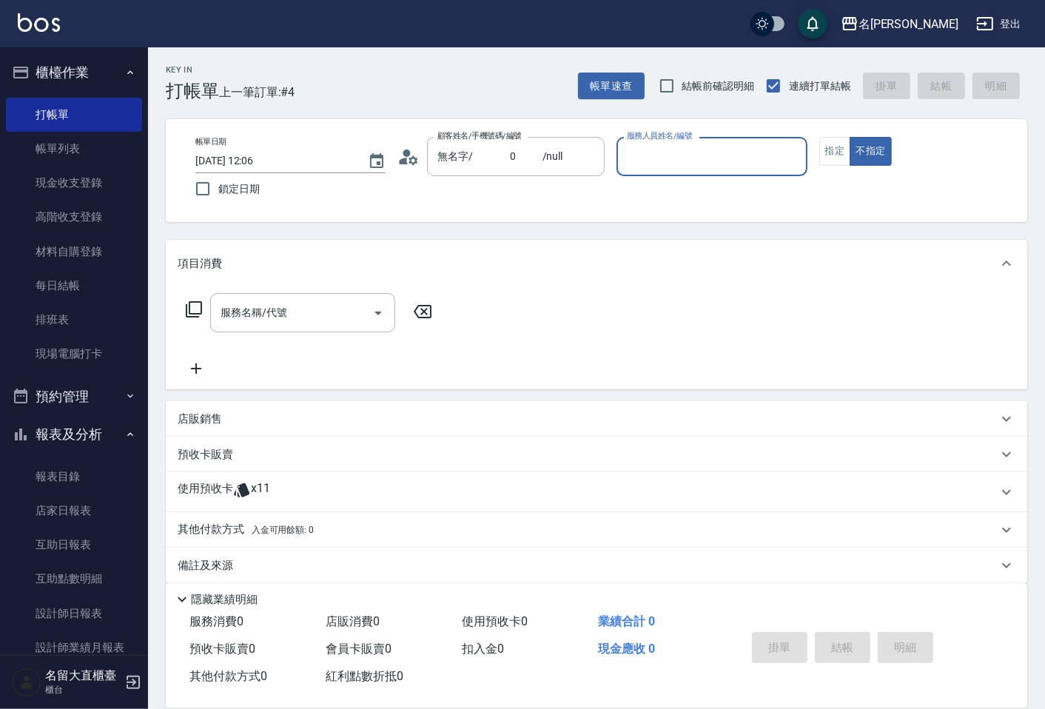
click at [689, 174] on div "服務人員姓名/編號" at bounding box center [712, 156] width 190 height 39
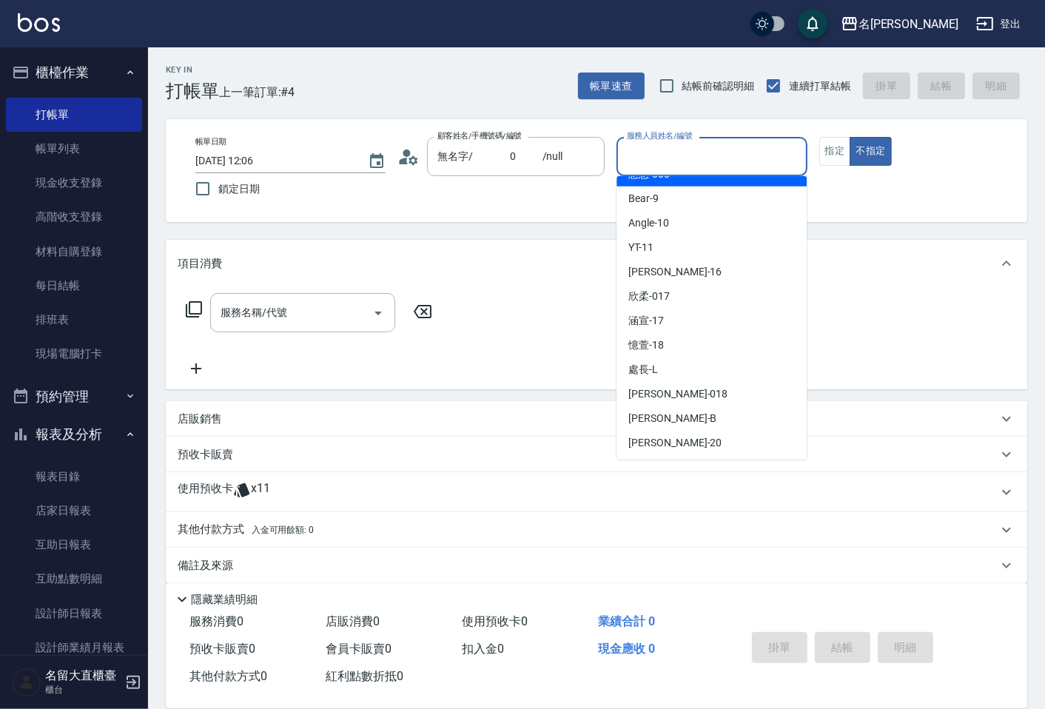
scroll to position [216, 0]
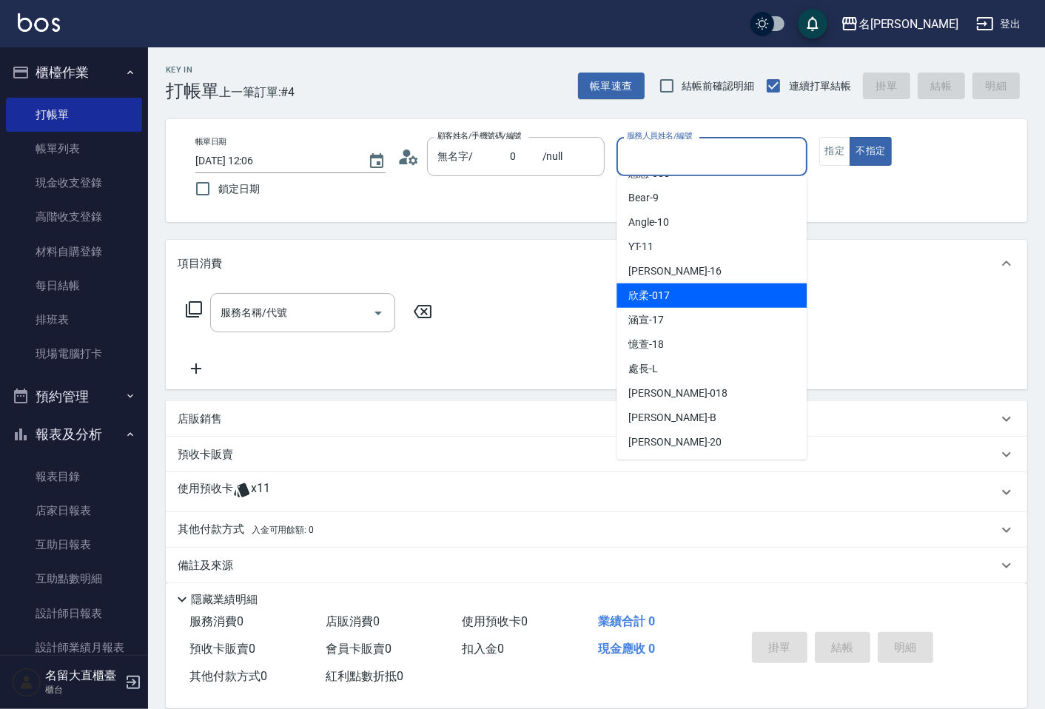
click at [670, 301] on div "欣柔 -017" at bounding box center [712, 296] width 190 height 24
type input "欣柔-017"
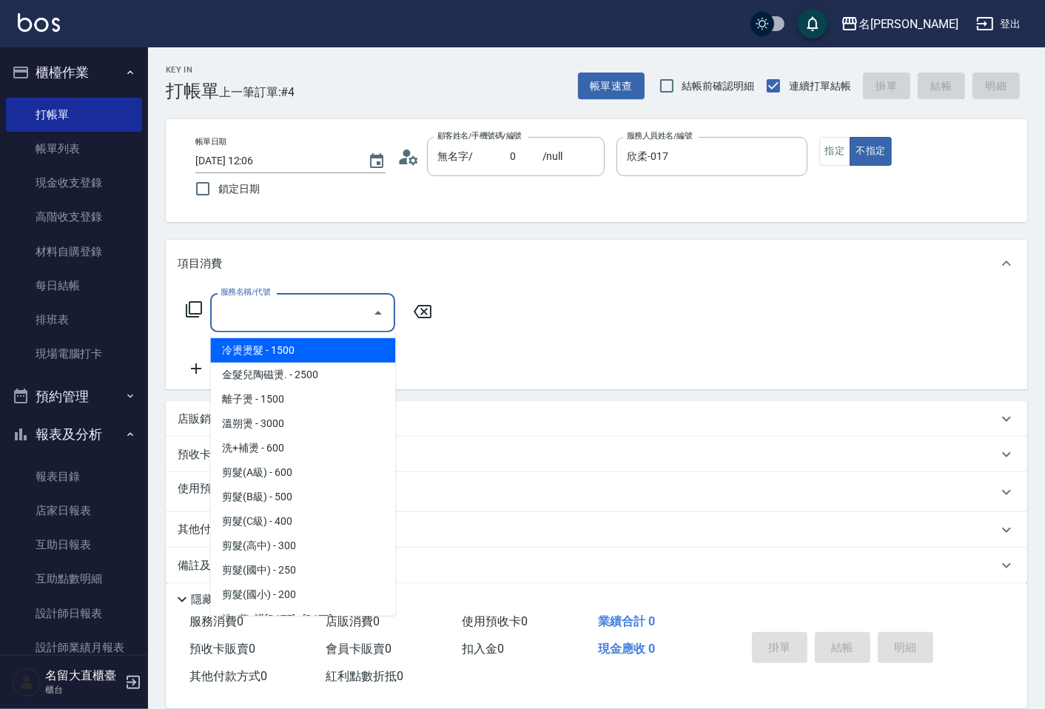
click at [293, 318] on input "服務名稱/代號" at bounding box center [292, 313] width 150 height 26
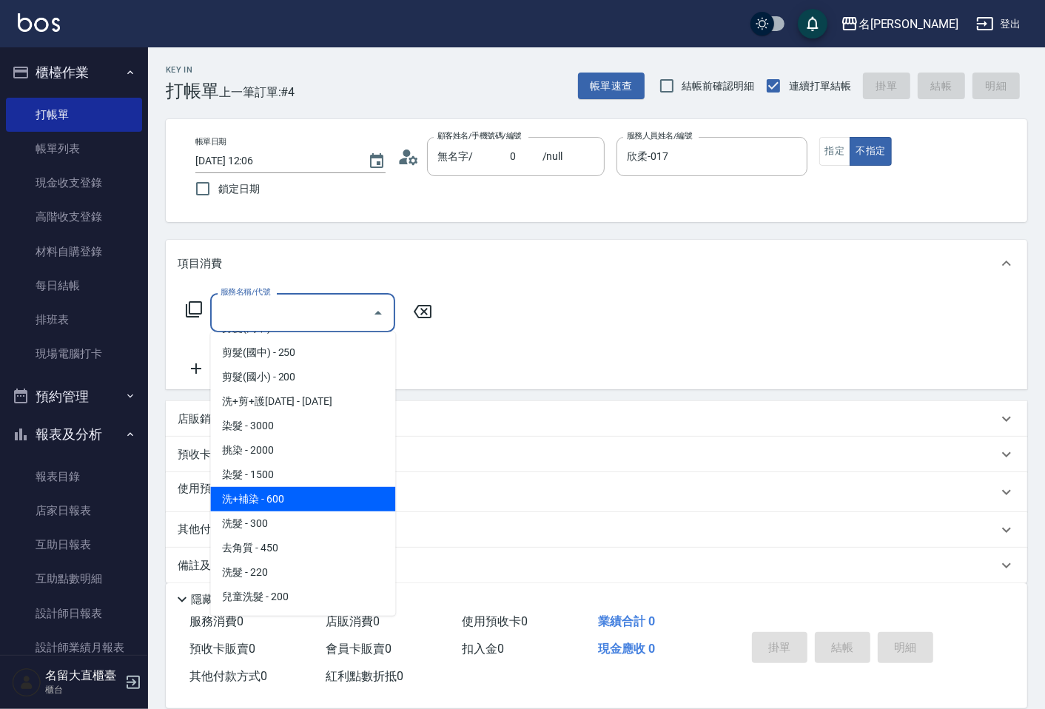
scroll to position [247, 0]
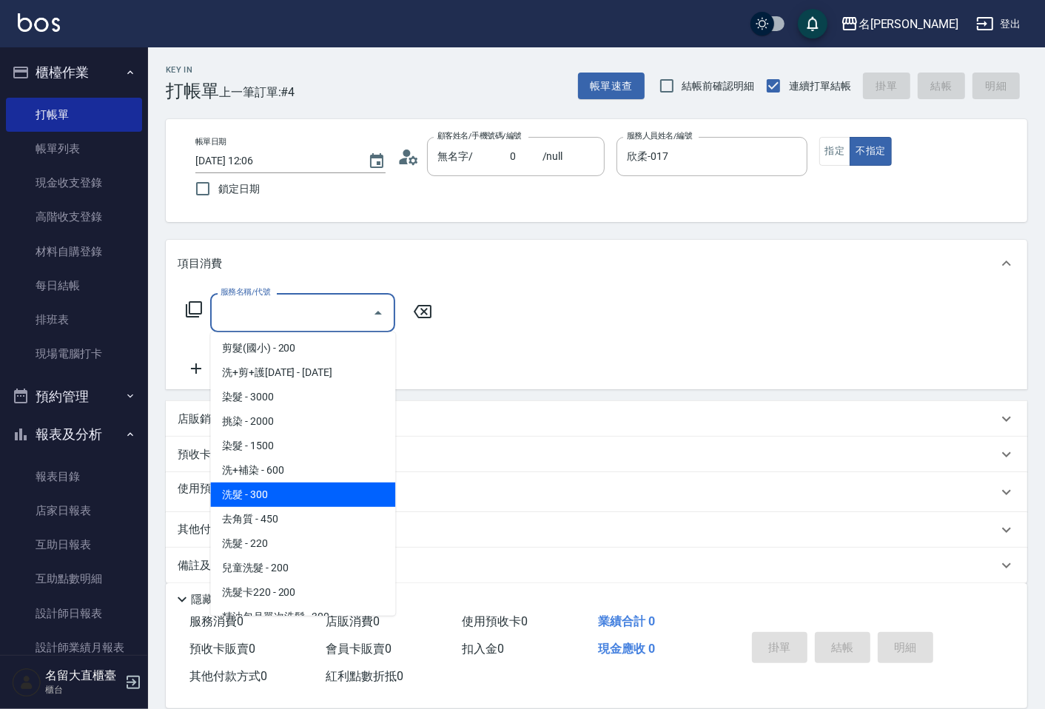
click at [294, 486] on span "洗髮 - 300" at bounding box center [302, 495] width 185 height 24
type input "洗髮(500)"
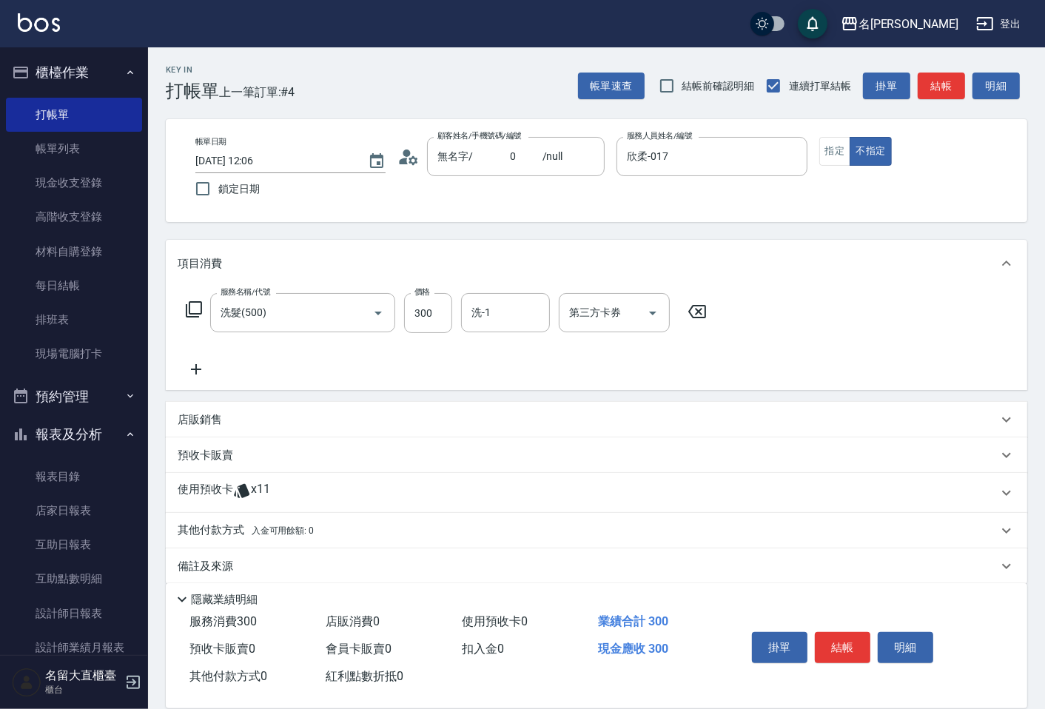
click at [193, 380] on div "服務名稱/代號 洗髮(500) 服務名稱/代號 價格 300 價格 洗-1 洗-1 第三方卡券 第三方卡券" at bounding box center [597, 338] width 862 height 103
click at [193, 363] on icon at bounding box center [196, 370] width 37 height 18
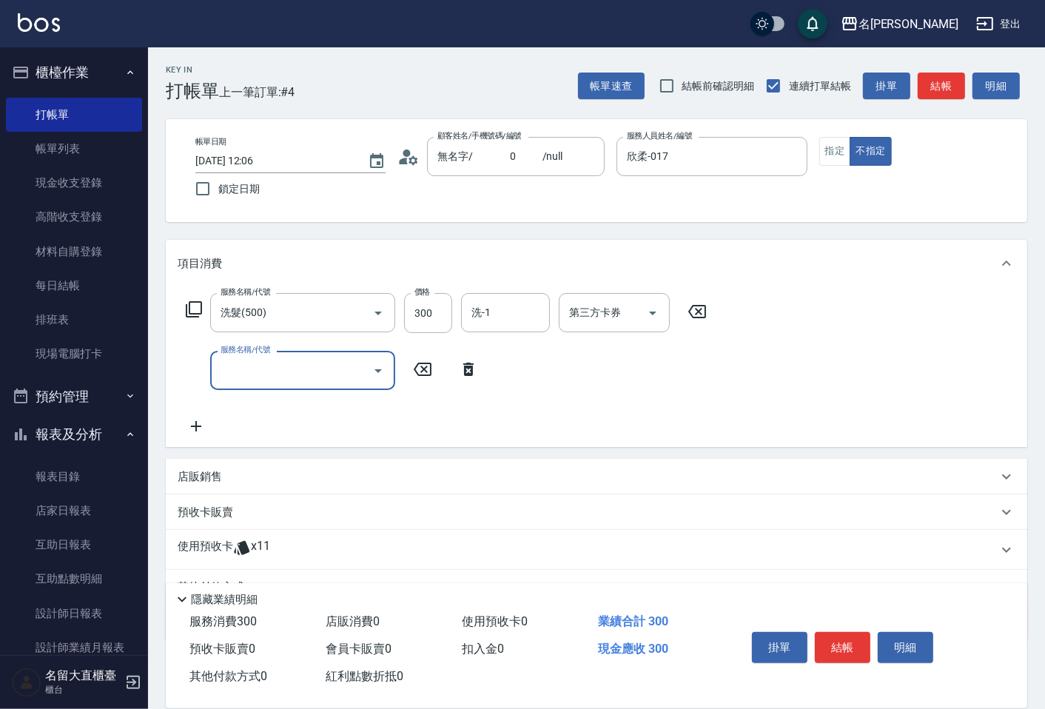
click at [217, 367] on input "服務名稱/代號" at bounding box center [292, 371] width 150 height 26
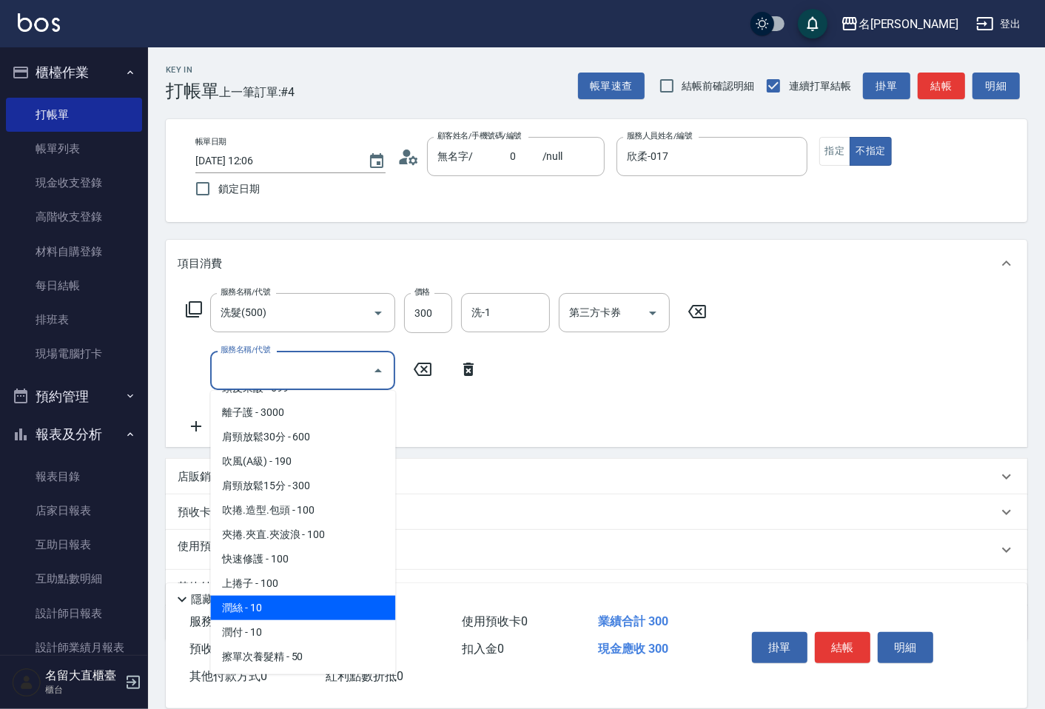
scroll to position [1234, 0]
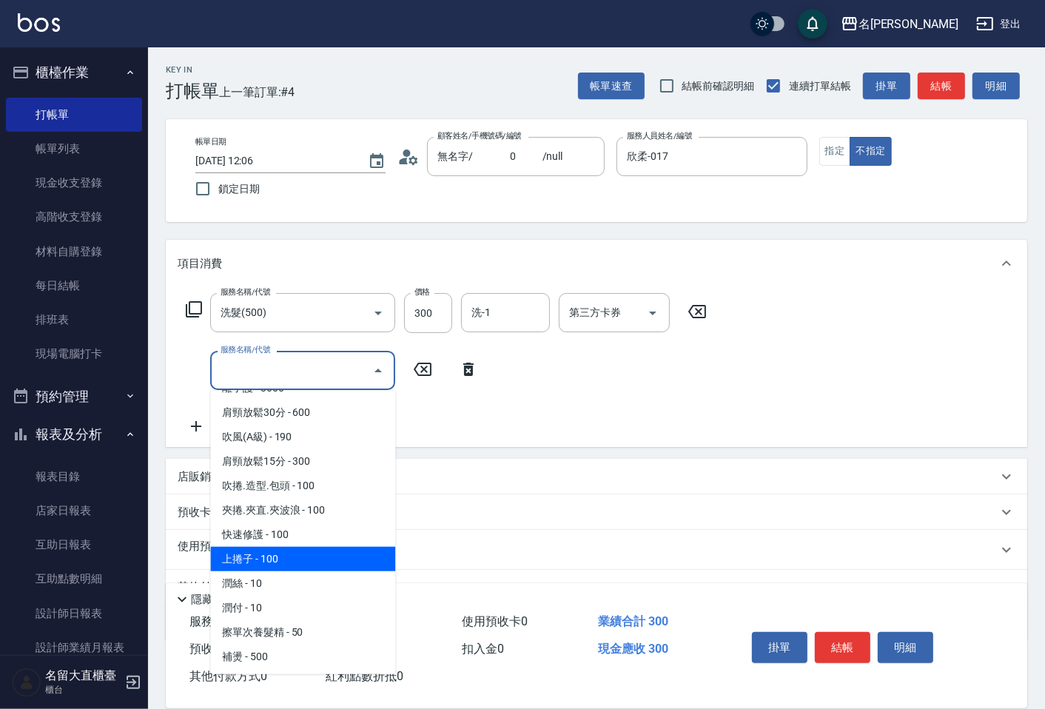
click at [283, 548] on span "上捲子 - 100" at bounding box center [302, 559] width 185 height 24
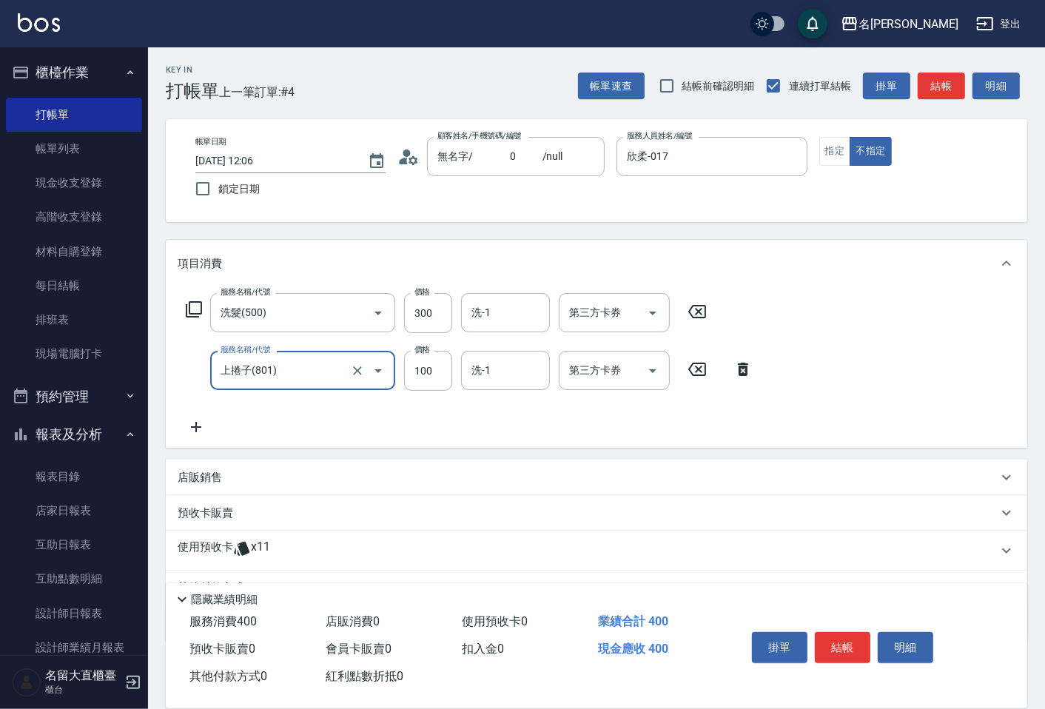
click at [282, 384] on div "上捲子(801) 服務名稱/代號" at bounding box center [302, 370] width 185 height 39
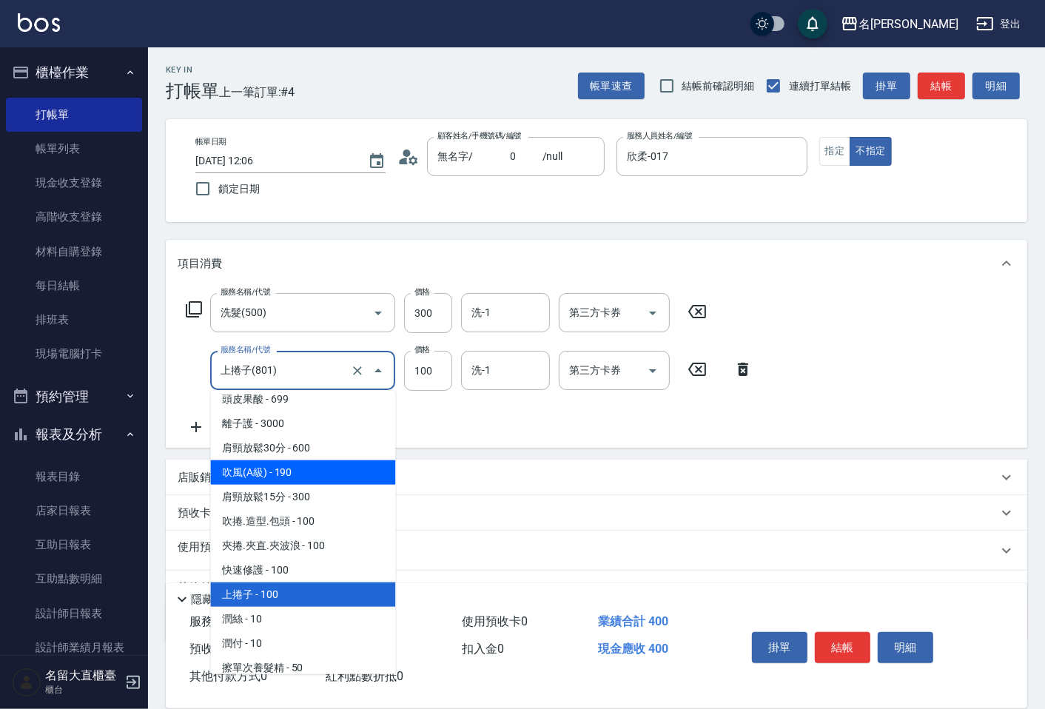
scroll to position [1278, 0]
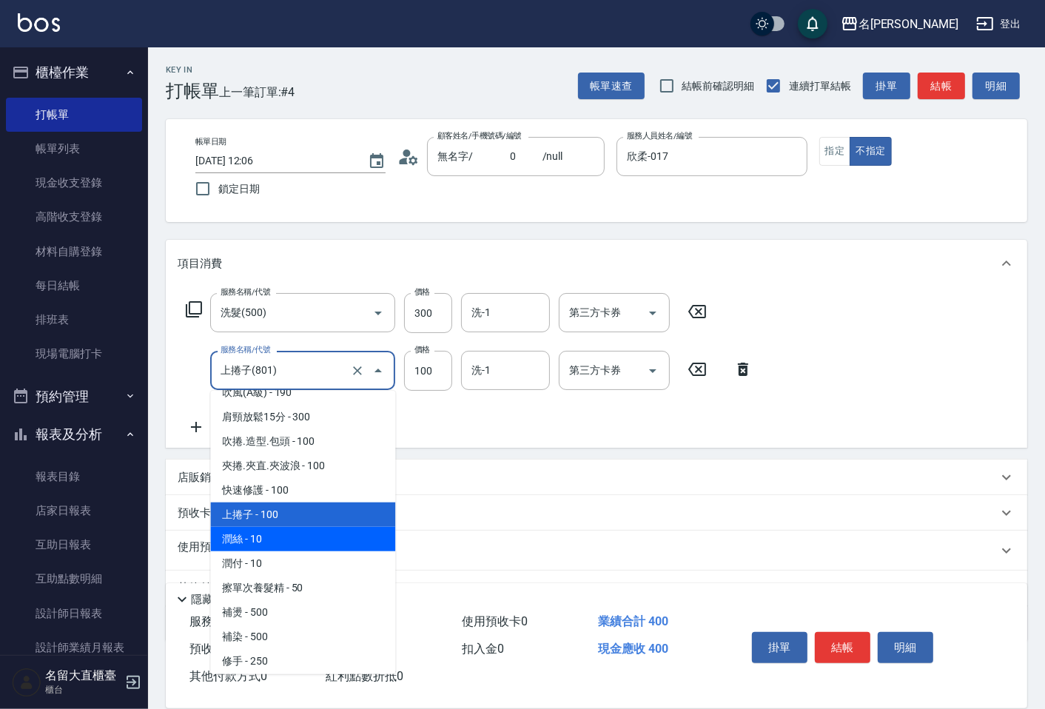
click at [271, 529] on span "潤絲 - 10" at bounding box center [302, 539] width 185 height 24
type input "[PERSON_NAME](802)"
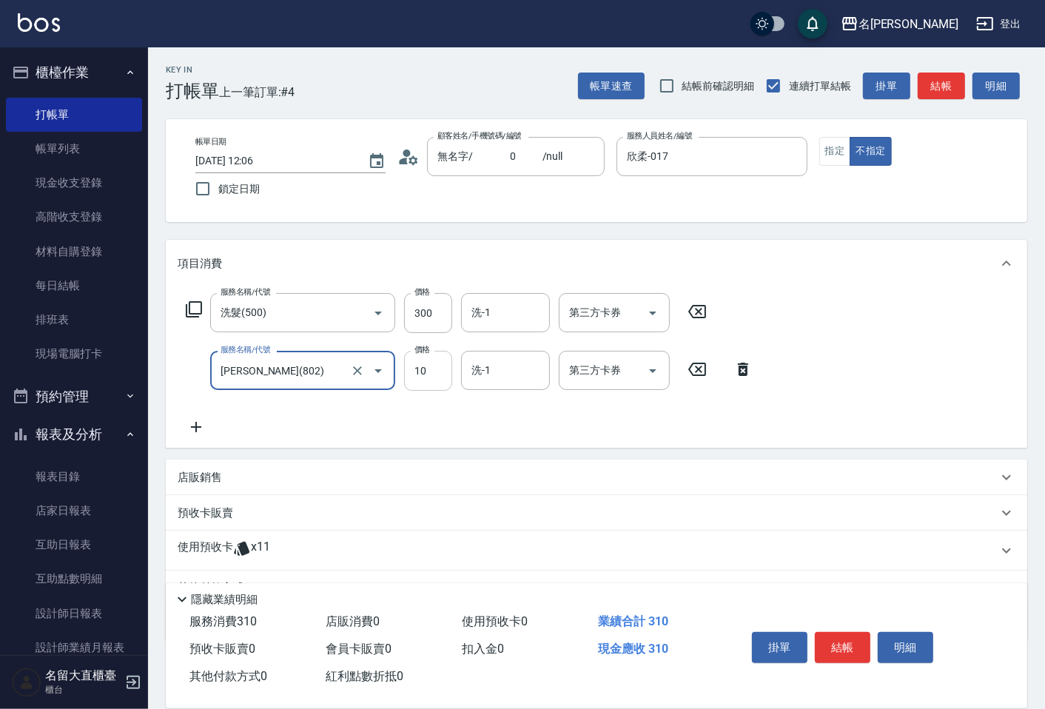
click at [429, 372] on input "10" at bounding box center [428, 371] width 48 height 40
type input "20"
click at [854, 646] on button "結帳" at bounding box center [843, 647] width 56 height 31
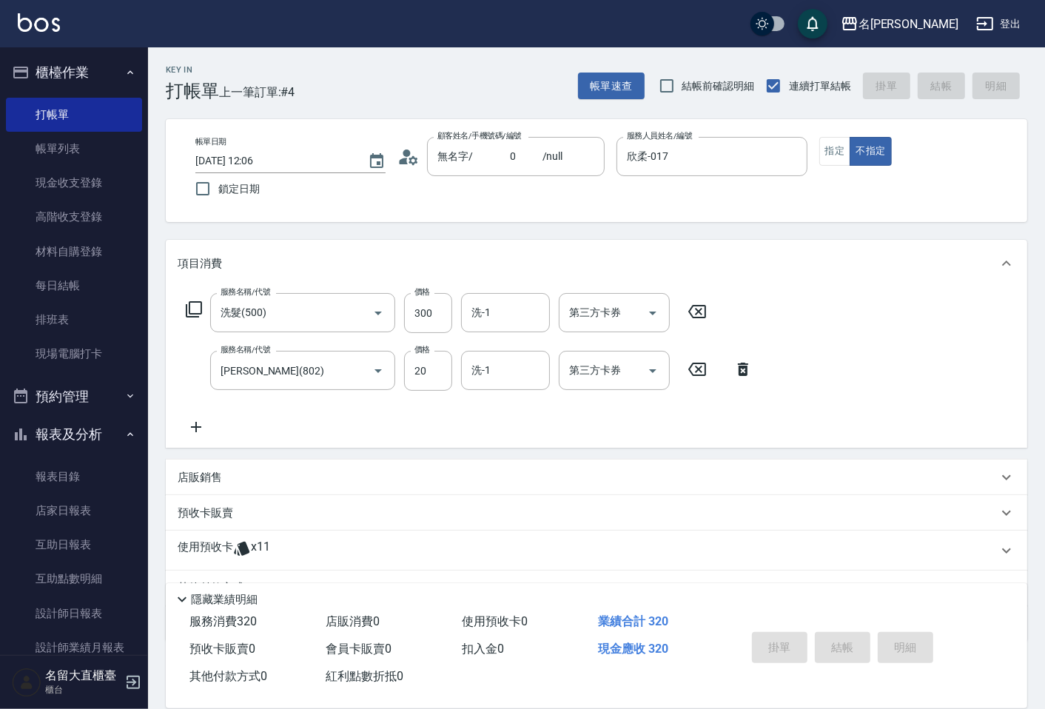
type input "[DATE] 12:24"
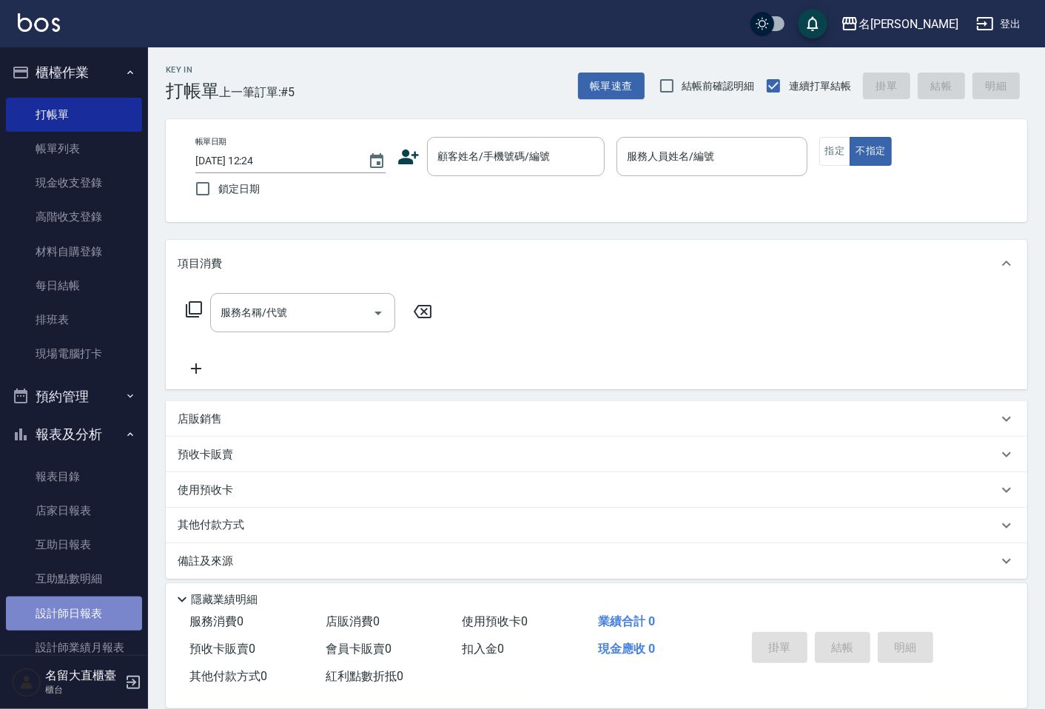
click at [76, 597] on link "設計師日報表" at bounding box center [74, 614] width 136 height 34
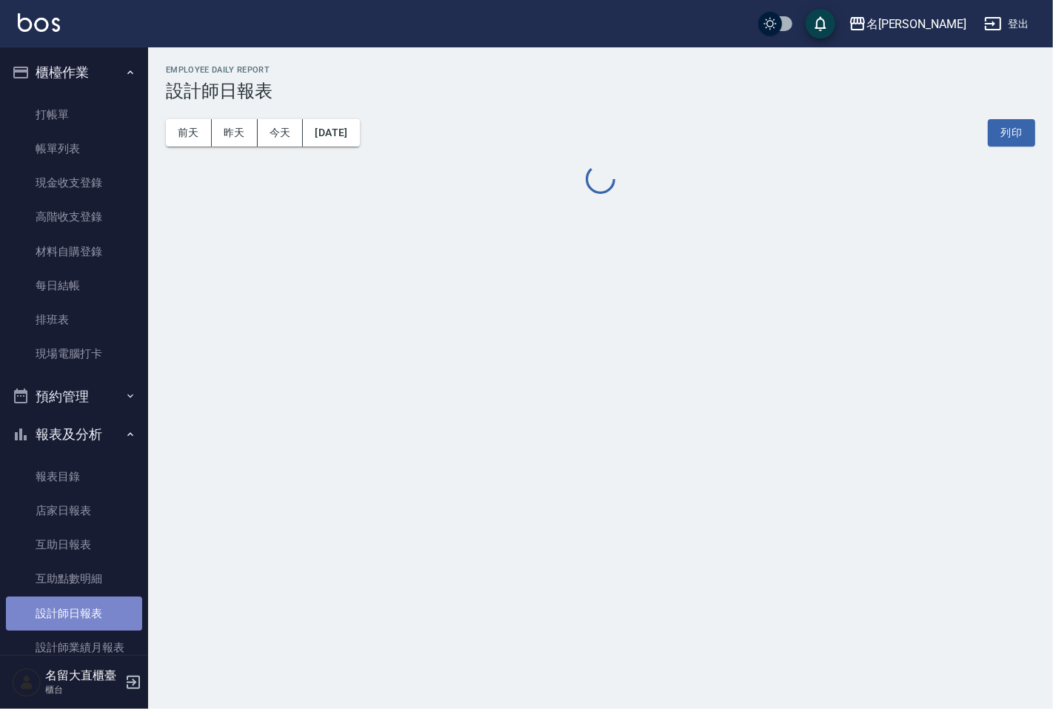
click at [78, 598] on link "設計師日報表" at bounding box center [74, 614] width 136 height 34
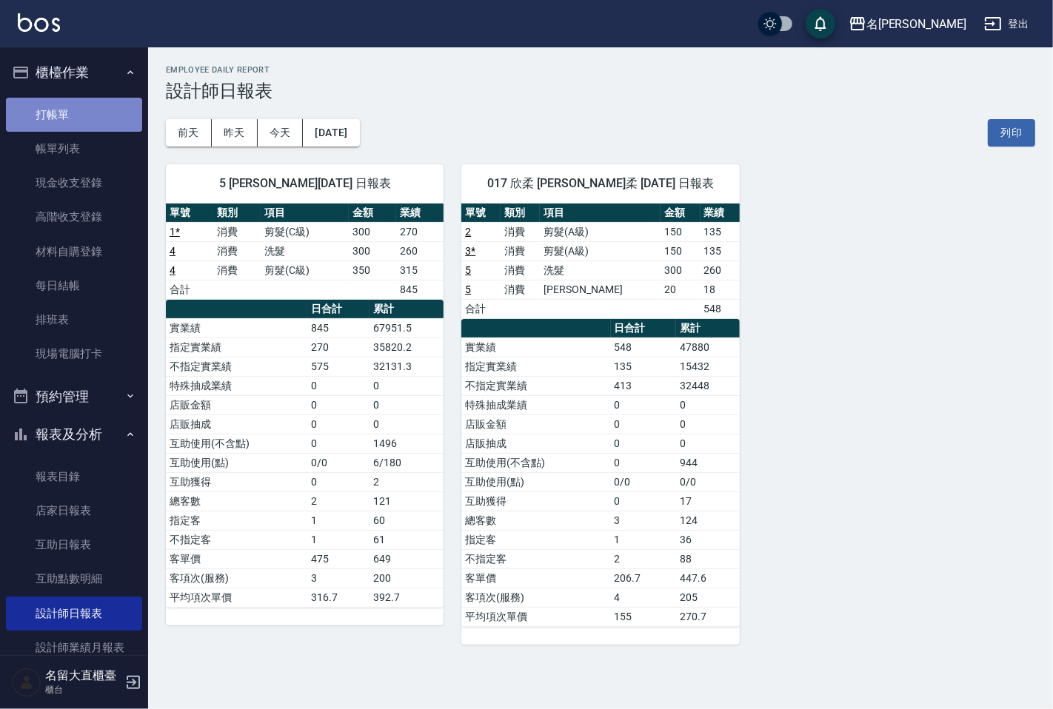
click at [80, 113] on link "打帳單" at bounding box center [74, 115] width 136 height 34
